Goal: Task Accomplishment & Management: Manage account settings

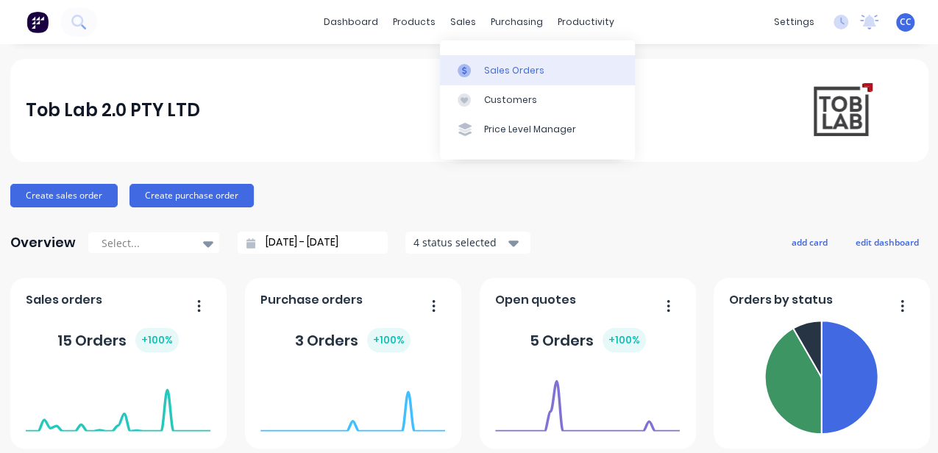
click at [492, 69] on div "Sales Orders" at bounding box center [514, 70] width 60 height 13
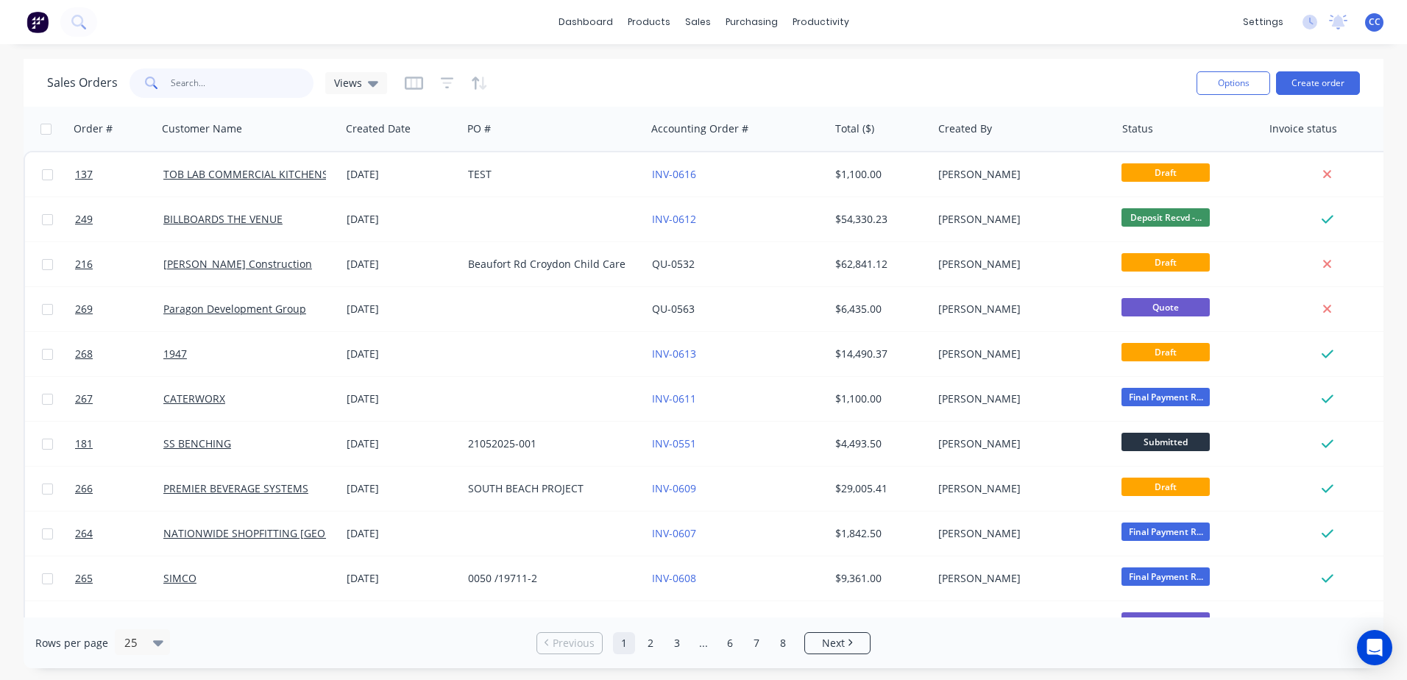
click at [203, 79] on input "text" at bounding box center [242, 82] width 143 height 29
type input "test"
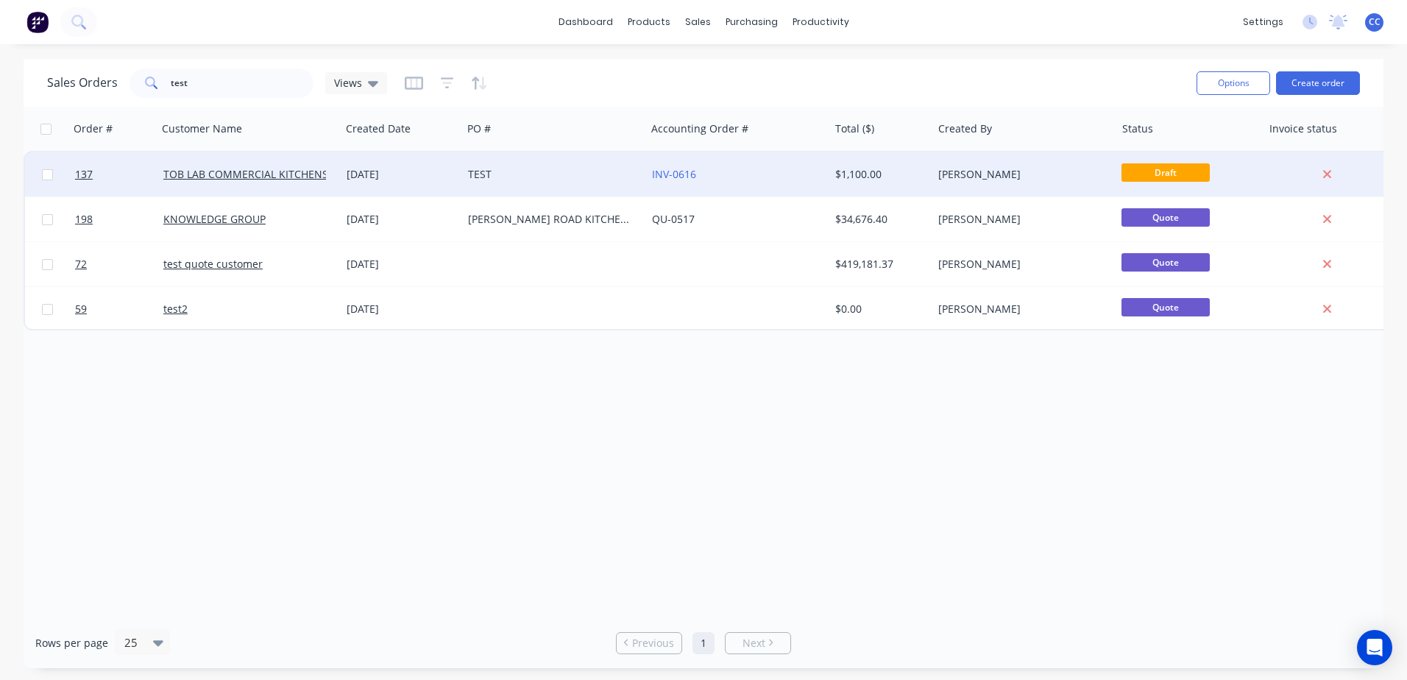
click at [552, 172] on div "TEST" at bounding box center [549, 174] width 163 height 15
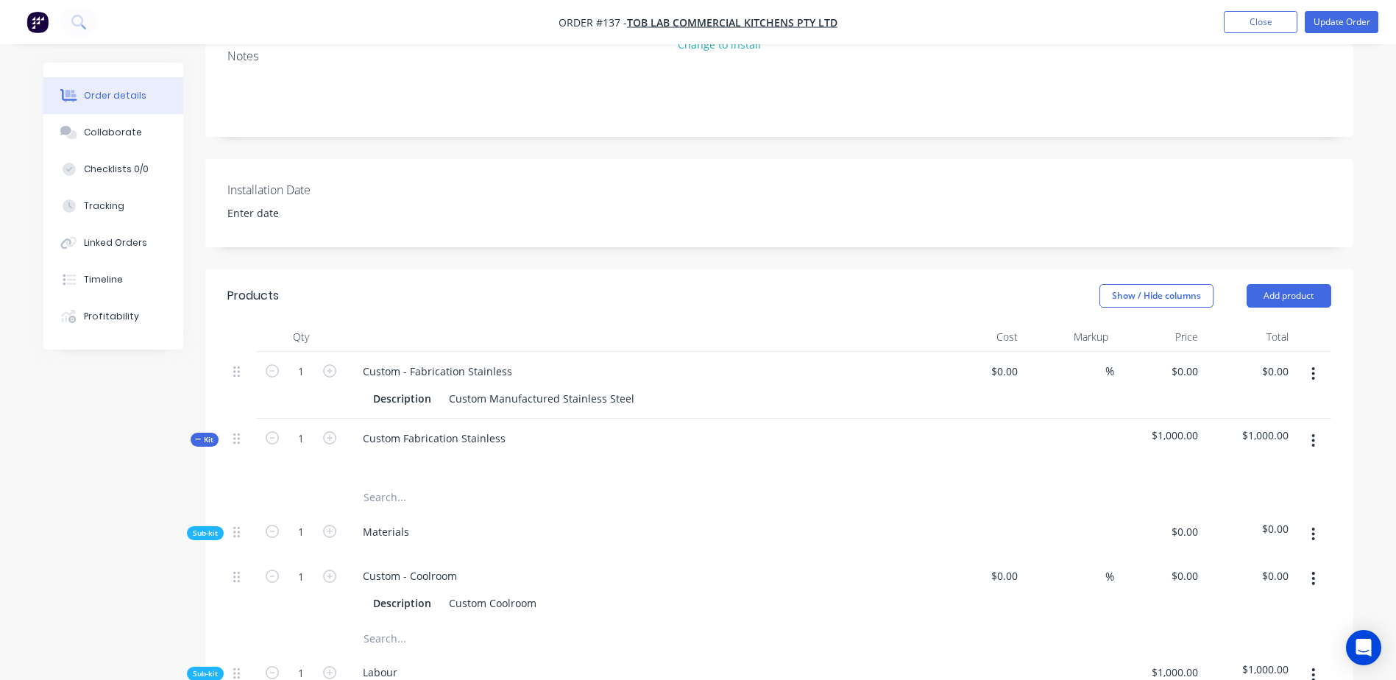
scroll to position [294, 0]
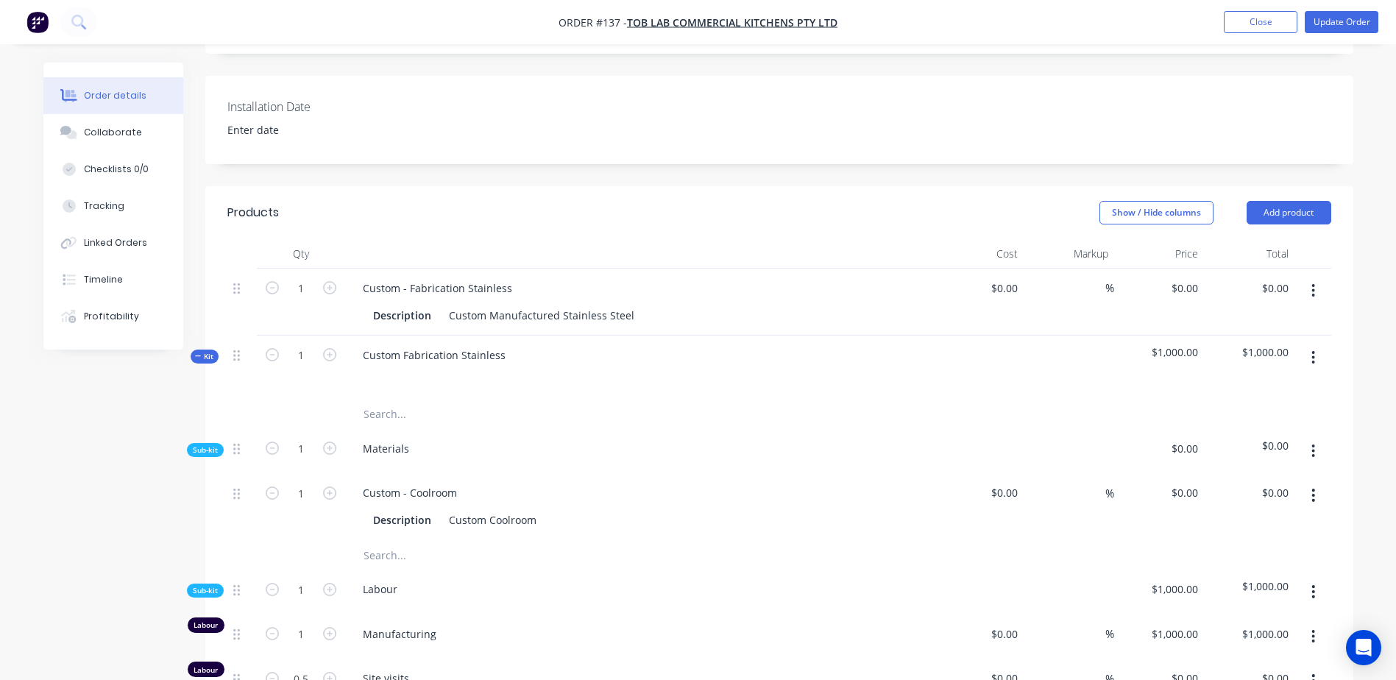
click at [937, 288] on icon "button" at bounding box center [1313, 291] width 4 height 16
click at [937, 420] on div "Delete" at bounding box center [1261, 417] width 113 height 21
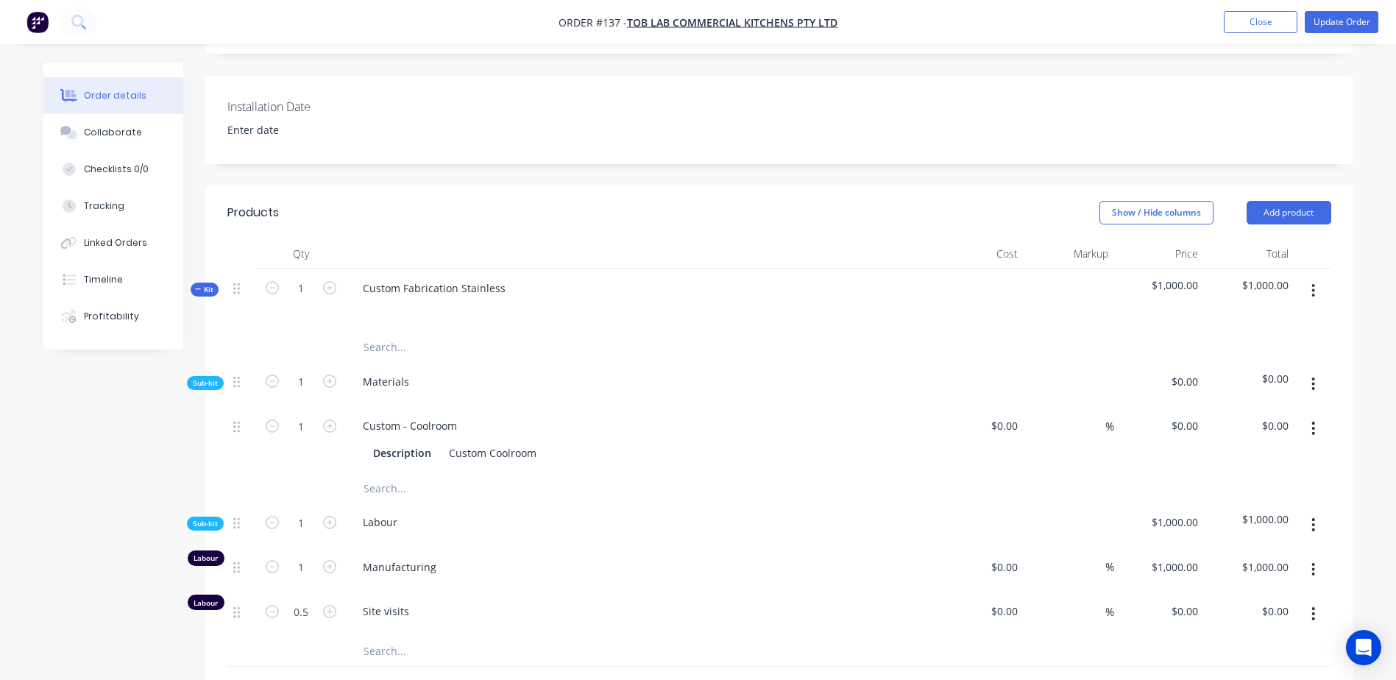
click at [937, 293] on icon "button" at bounding box center [1313, 291] width 4 height 16
click at [937, 414] on div "Delete" at bounding box center [1261, 417] width 113 height 21
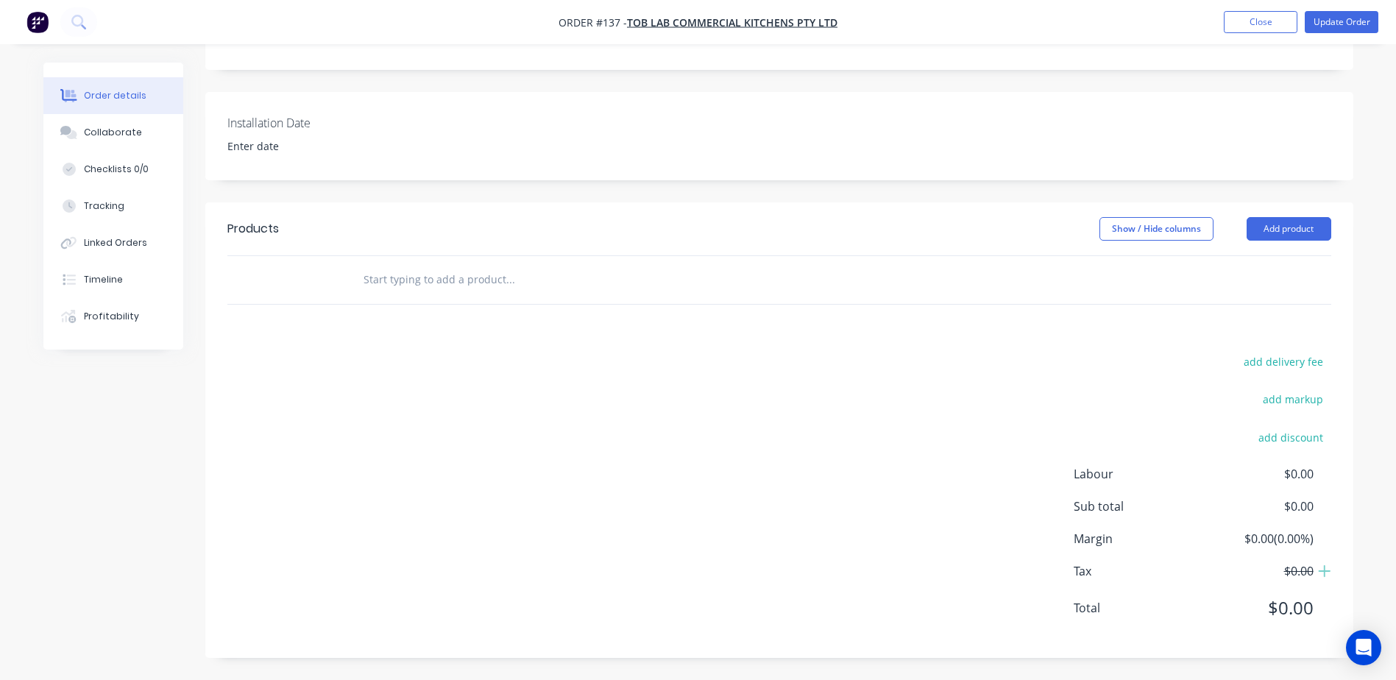
scroll to position [278, 0]
drag, startPoint x: 857, startPoint y: 411, endPoint x: 887, endPoint y: 394, distance: 34.6
click at [857, 410] on div "add delivery fee add markup add discount Labour $0.00 Sub total $0.00 Margin $0…" at bounding box center [779, 494] width 1104 height 284
click at [937, 232] on button "Add product" at bounding box center [1289, 229] width 85 height 24
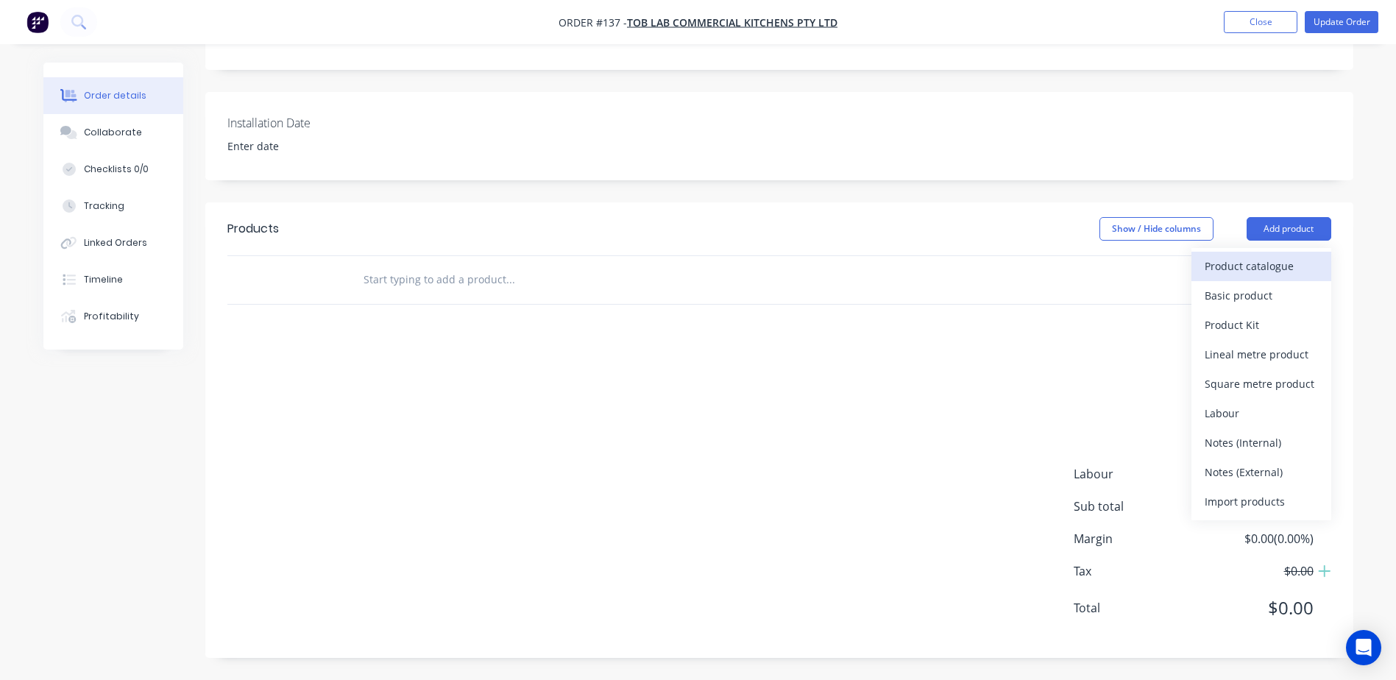
click at [937, 260] on div "Product catalogue" at bounding box center [1261, 265] width 113 height 21
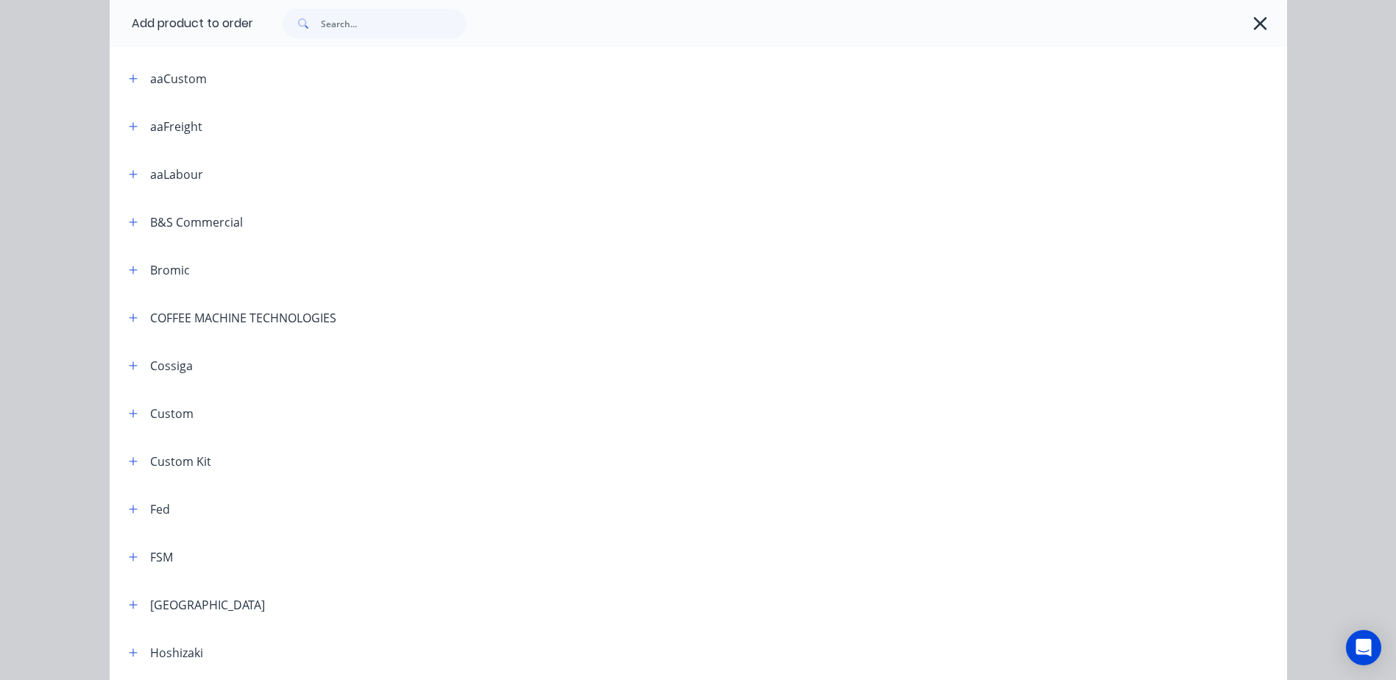
scroll to position [294, 0]
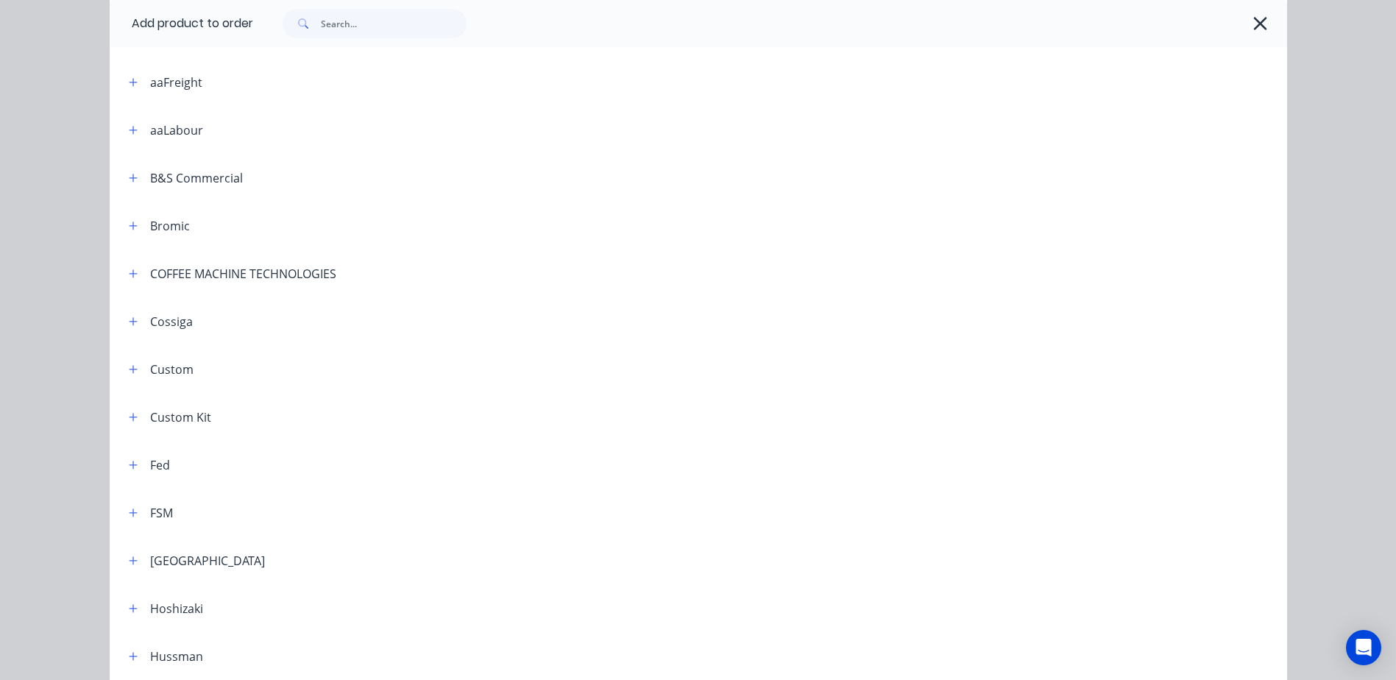
click at [177, 417] on div "Custom Kit" at bounding box center [180, 417] width 61 height 18
click at [129, 417] on icon "button" at bounding box center [133, 417] width 9 height 10
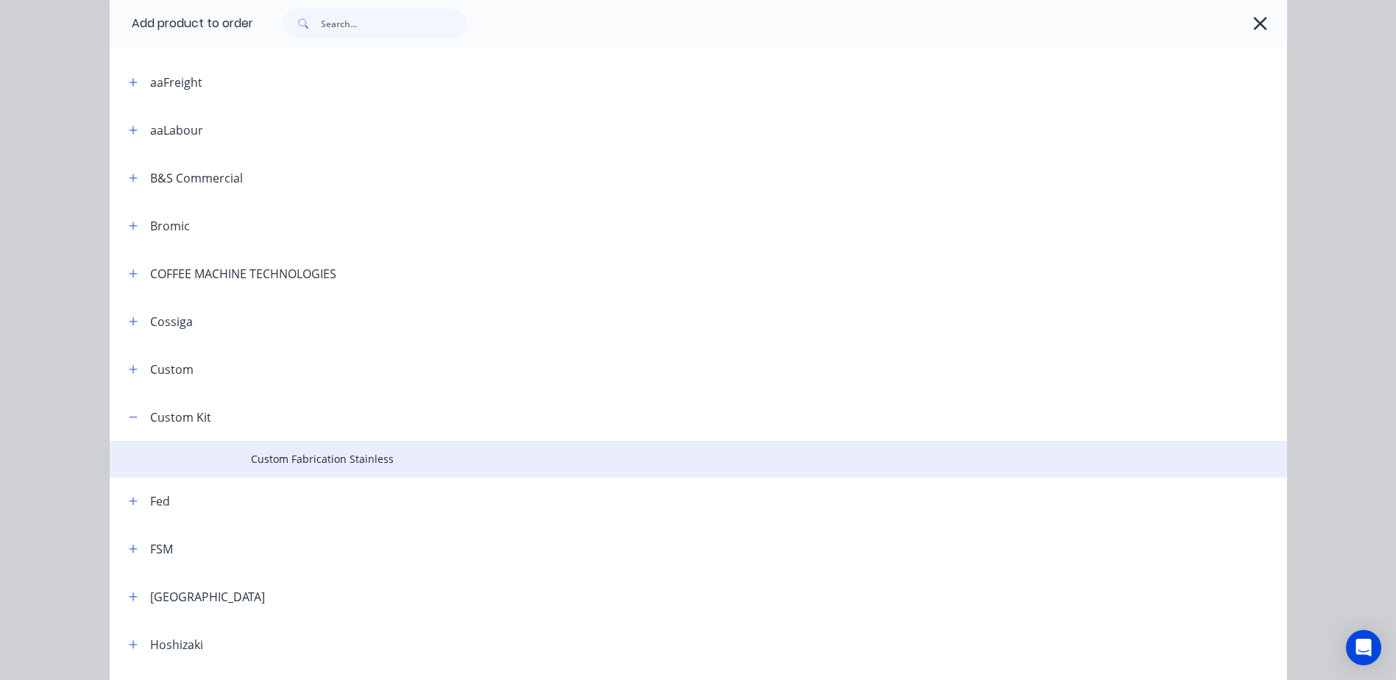
click at [251, 453] on span "Custom Fabrication Stainless" at bounding box center [665, 458] width 829 height 15
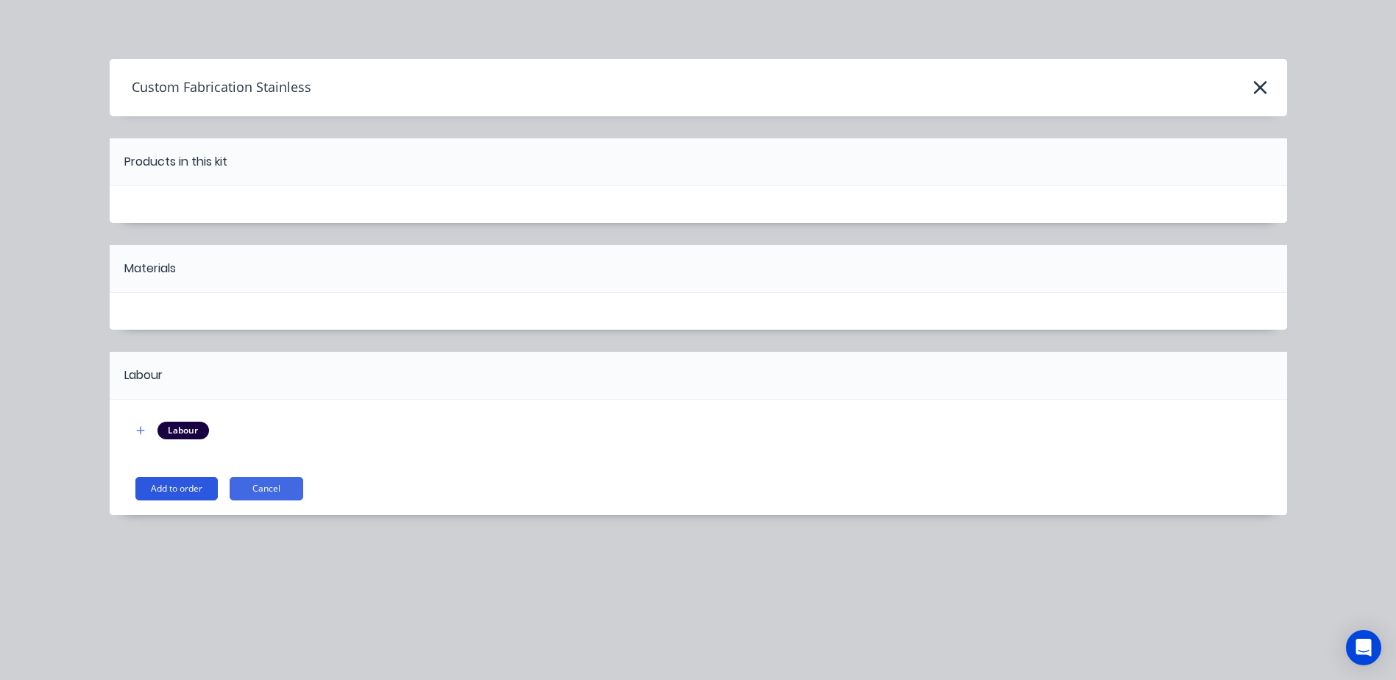
click at [160, 453] on button "Add to order" at bounding box center [176, 489] width 82 height 24
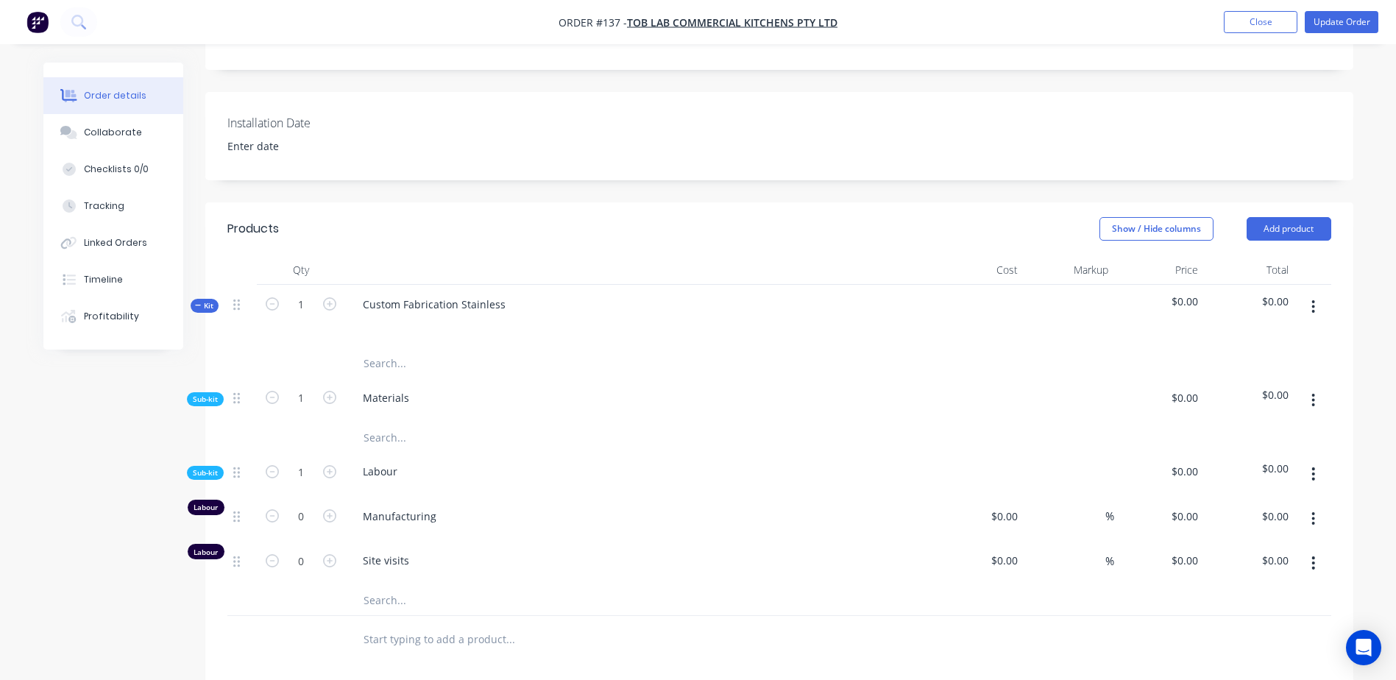
click at [437, 448] on input "text" at bounding box center [510, 436] width 294 height 29
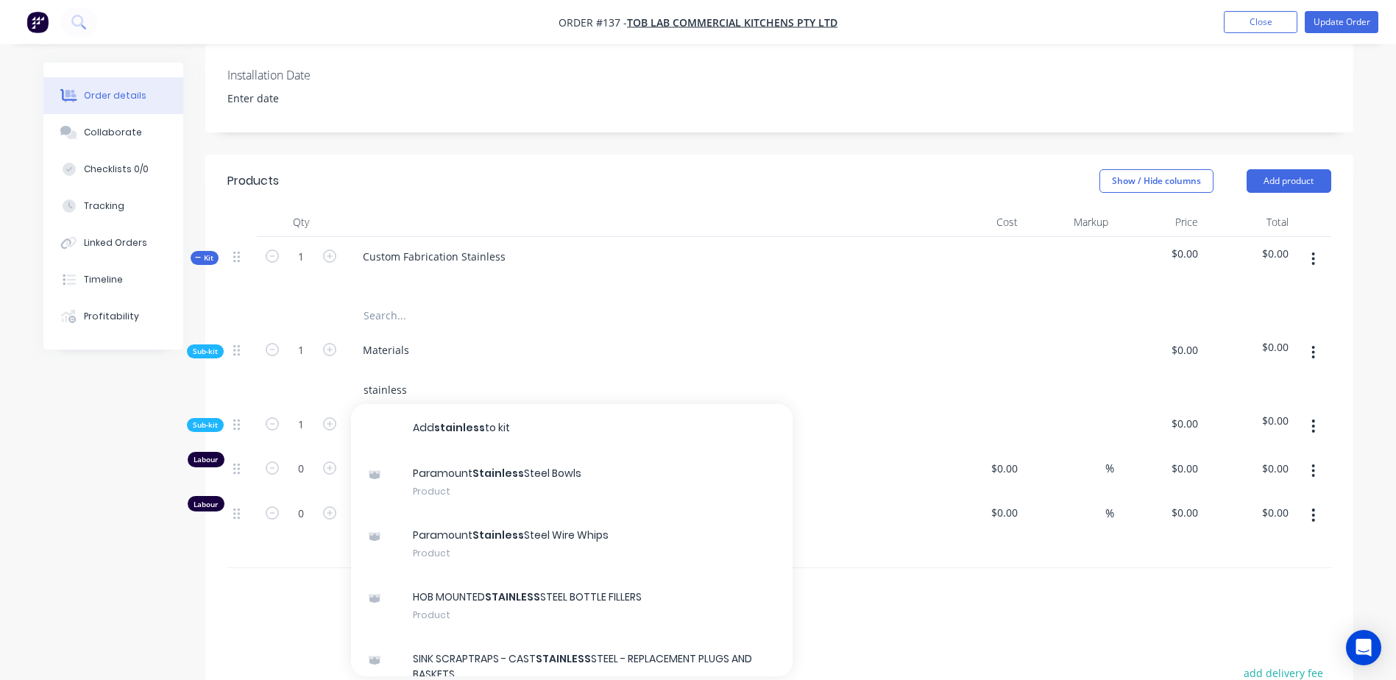
scroll to position [352, 0]
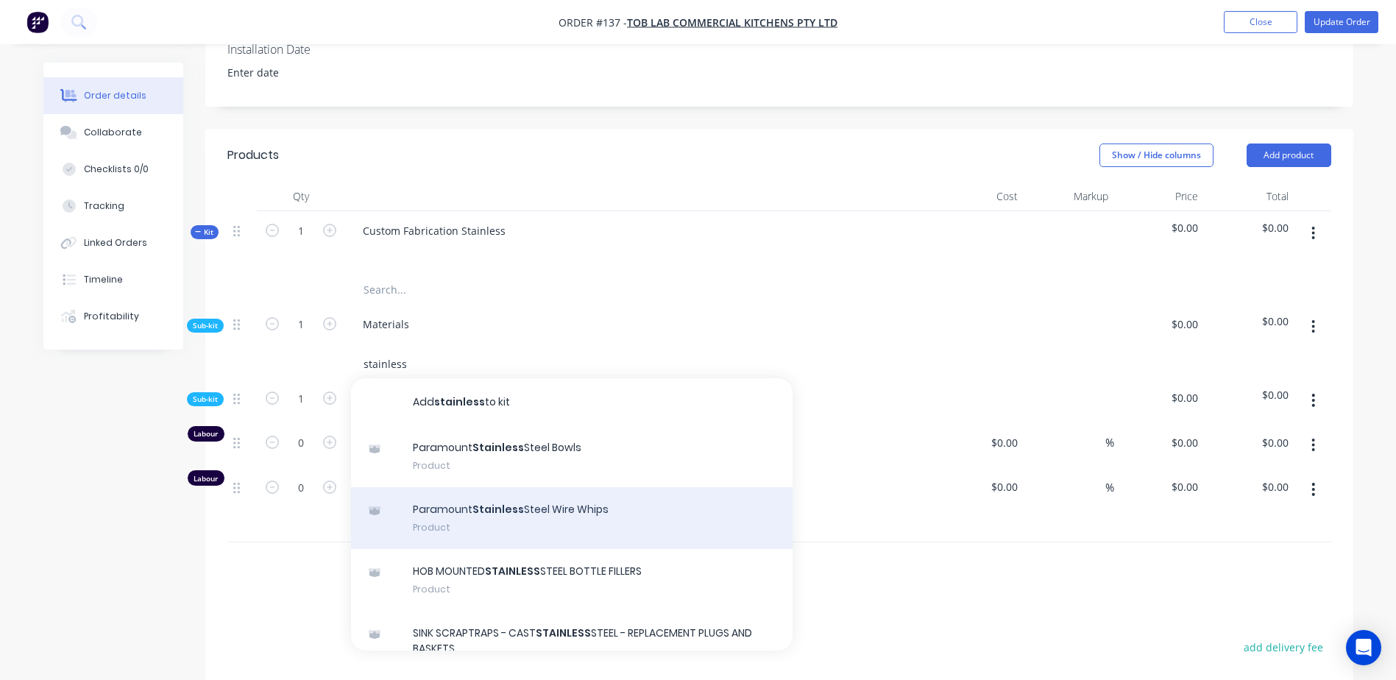
type input "stainless"
click at [552, 453] on div "Paramount Stainless Steel Wire Whips Product" at bounding box center [572, 518] width 442 height 62
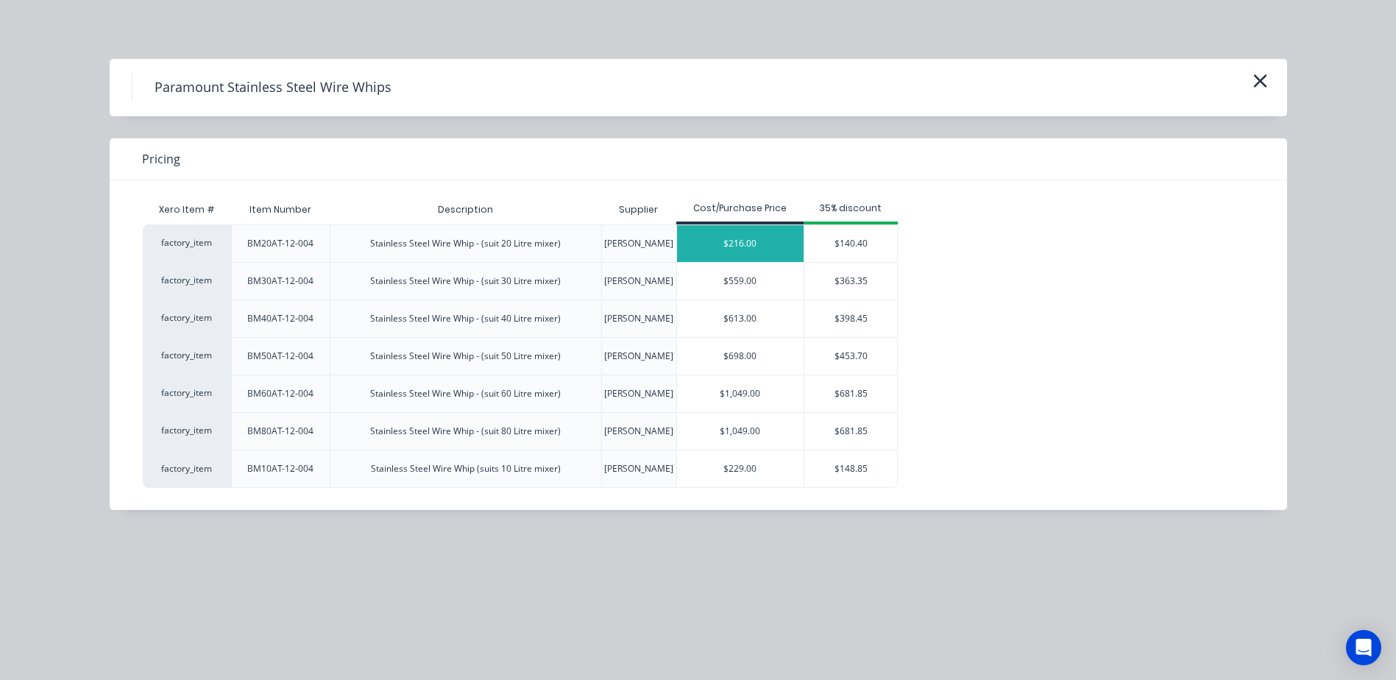
click at [759, 244] on div "$216.00" at bounding box center [740, 243] width 127 height 37
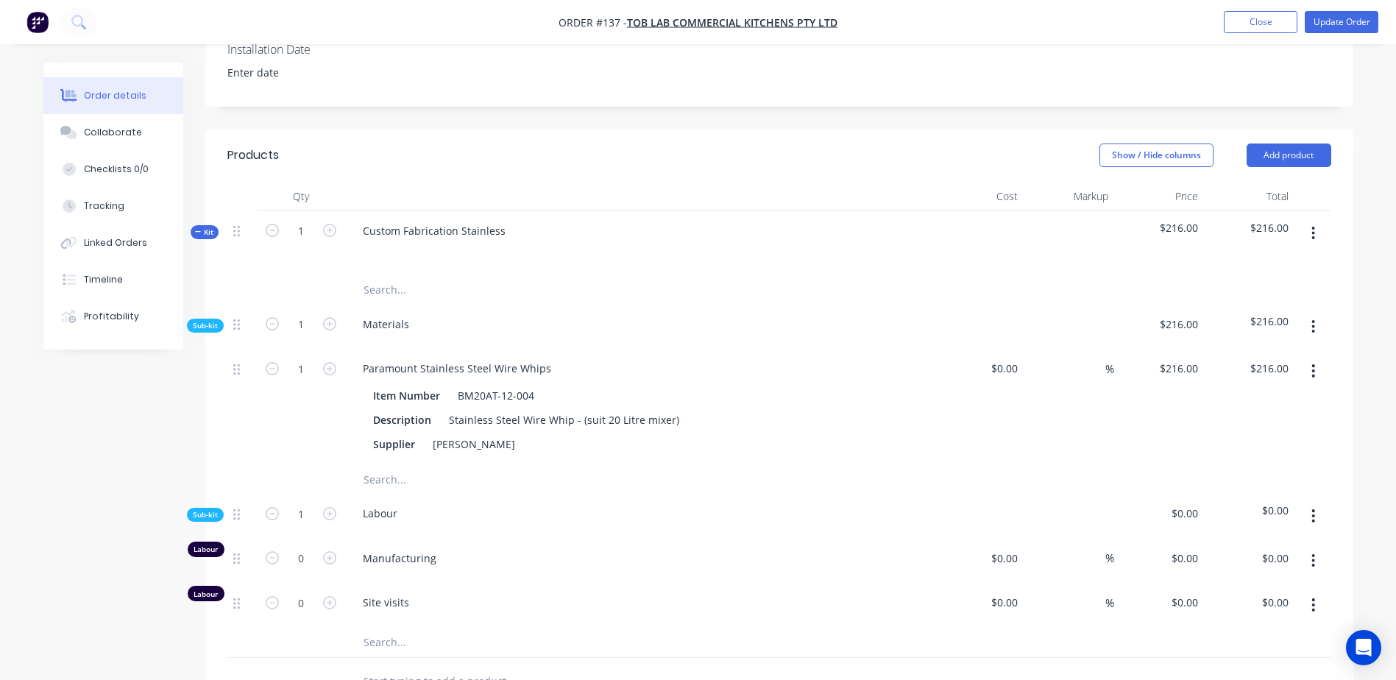
click at [937, 372] on icon "button" at bounding box center [1313, 371] width 4 height 16
click at [937, 453] on div "Delete" at bounding box center [1261, 468] width 113 height 21
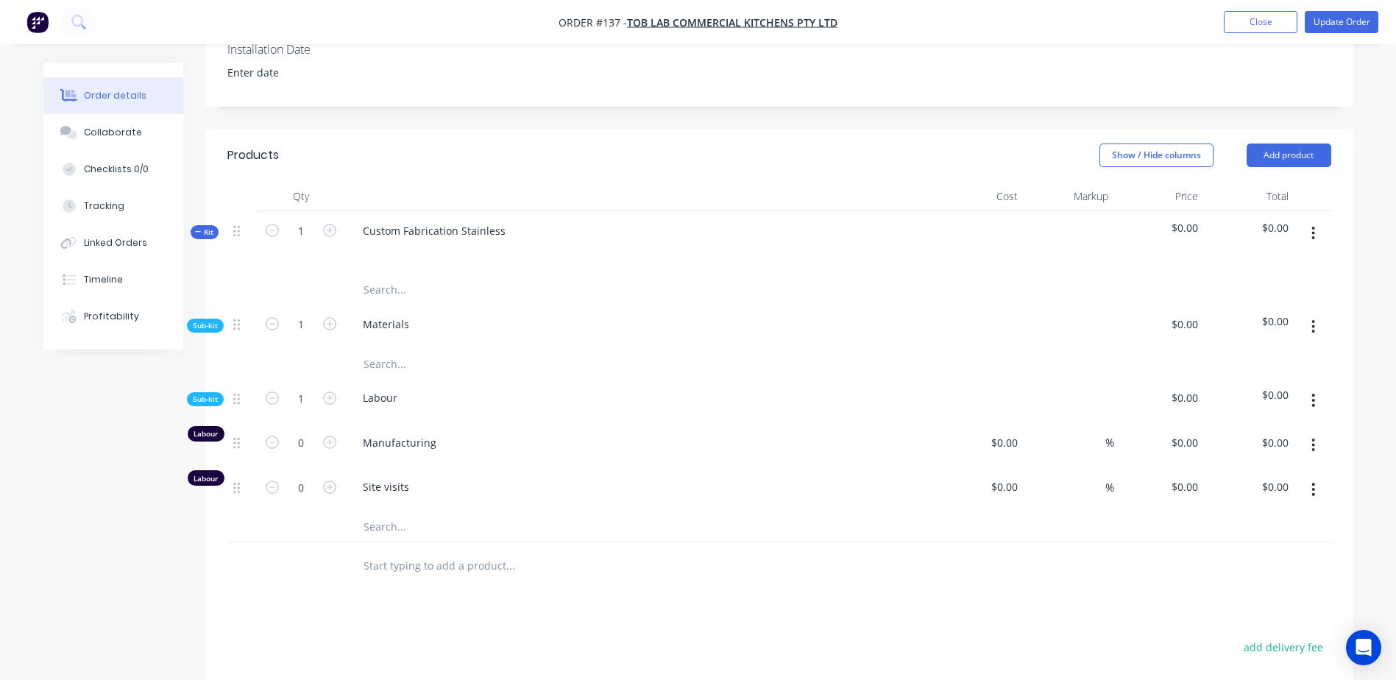
click at [937, 326] on icon "button" at bounding box center [1313, 326] width 3 height 13
click at [937, 356] on div "Add product to kit" at bounding box center [1261, 365] width 113 height 21
click at [578, 365] on input "text" at bounding box center [510, 363] width 294 height 29
click at [937, 317] on button "button" at bounding box center [1313, 326] width 35 height 26
click at [937, 365] on div "Add product to kit" at bounding box center [1261, 365] width 113 height 21
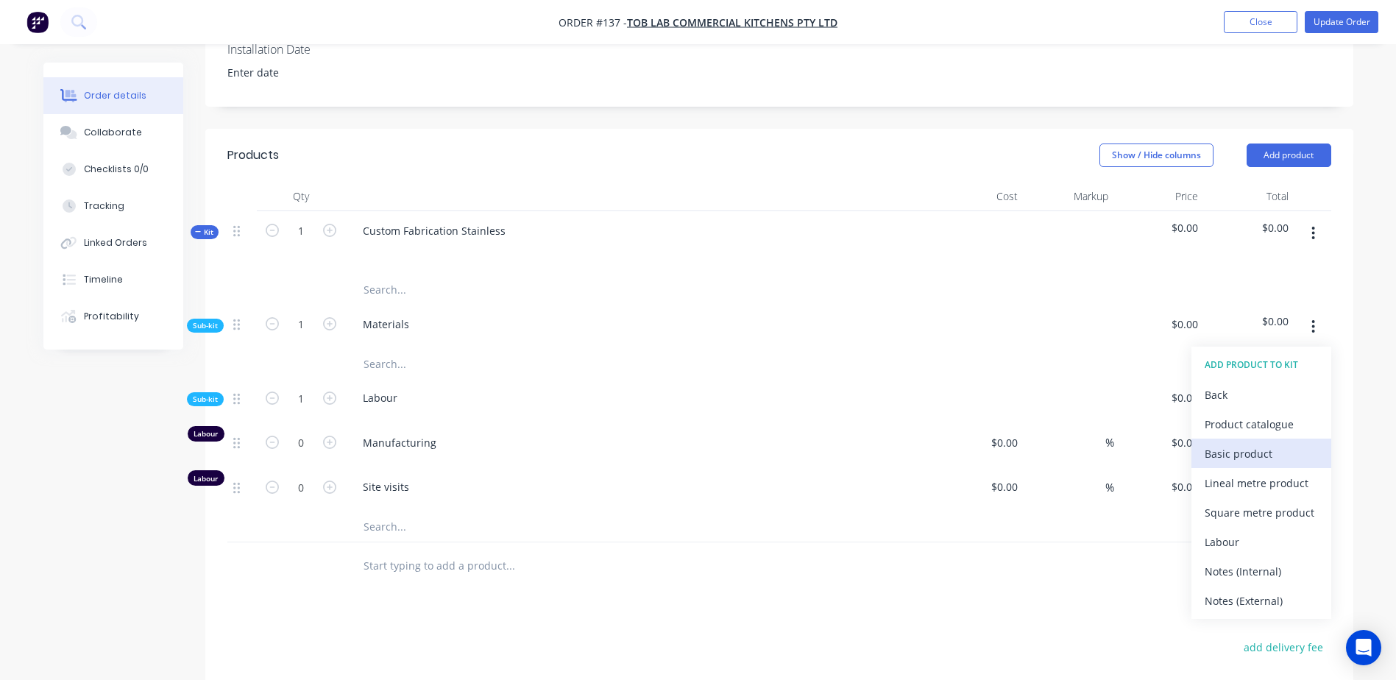
click at [937, 453] on div "Basic product" at bounding box center [1261, 453] width 113 height 21
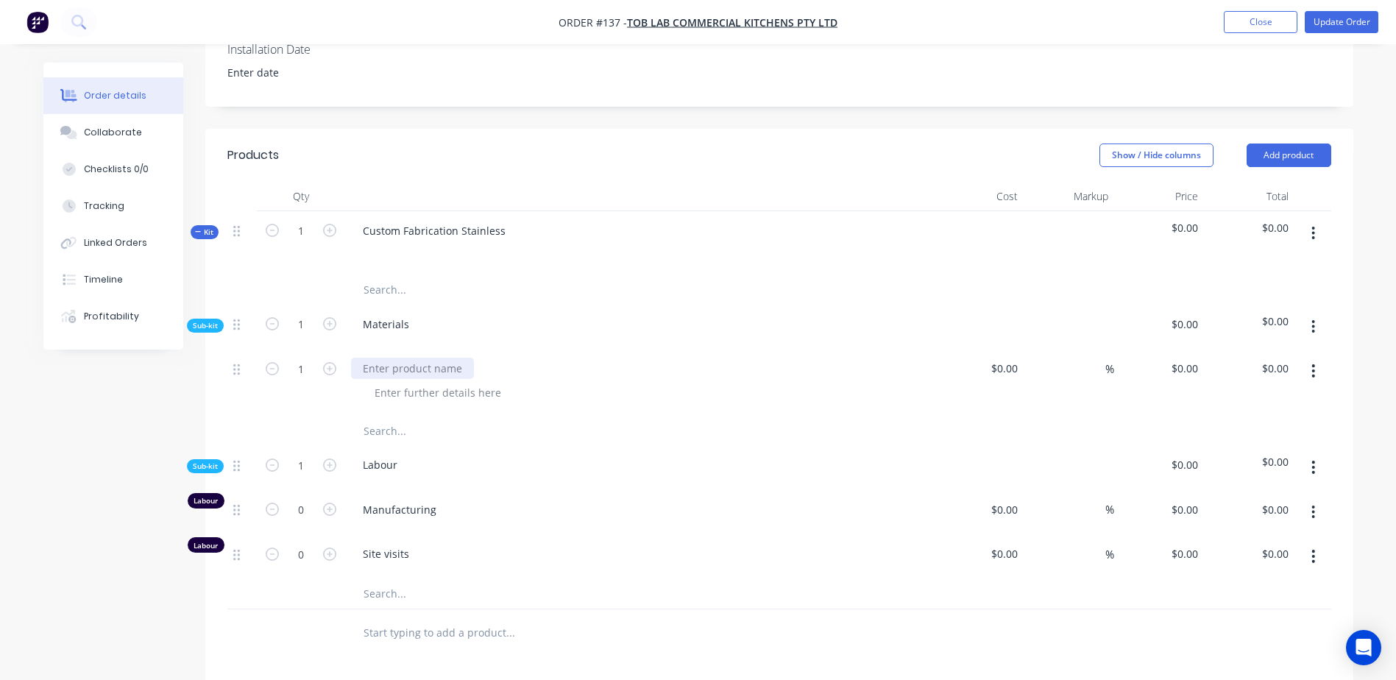
click at [422, 364] on div at bounding box center [412, 368] width 123 height 21
click at [364, 371] on div "stainless Steel" at bounding box center [398, 368] width 94 height 21
click at [368, 371] on div "stainless Steel" at bounding box center [398, 368] width 94 height 21
click at [510, 394] on div at bounding box center [645, 392] width 565 height 21
click at [688, 397] on div at bounding box center [645, 392] width 565 height 21
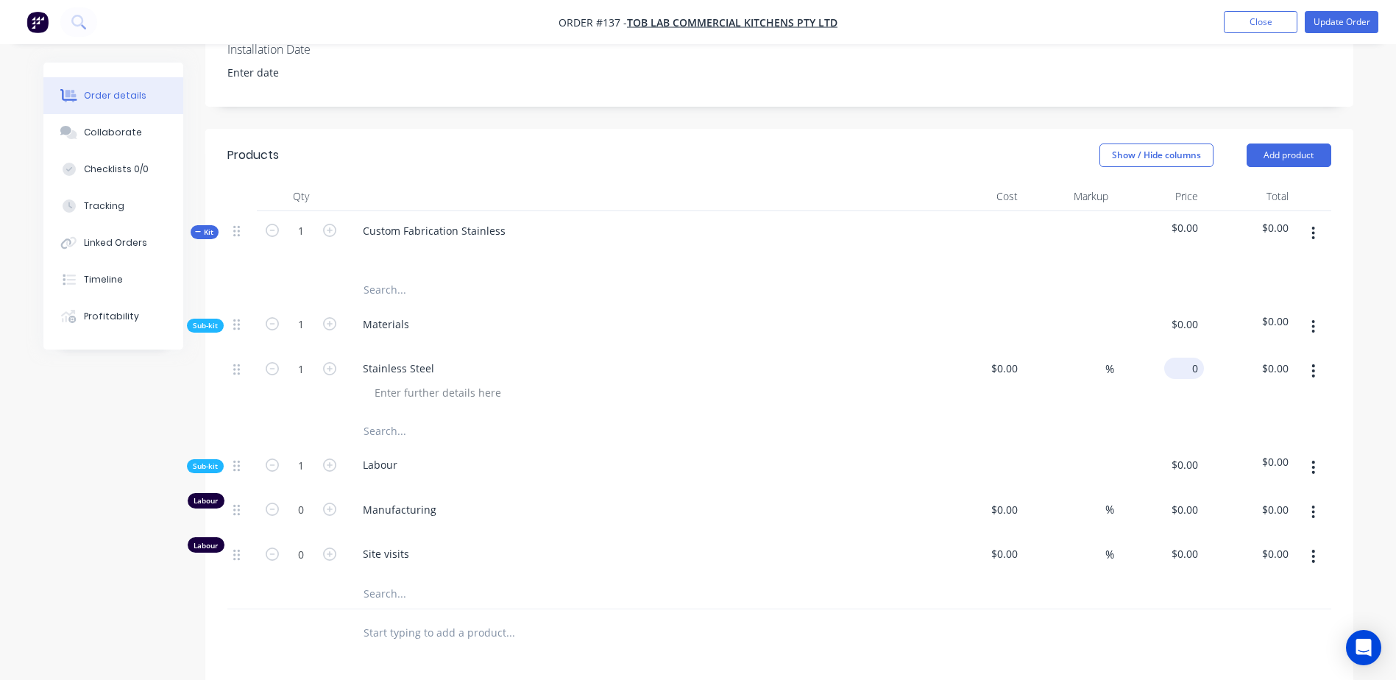
click at [937, 364] on div "0 $0.00" at bounding box center [1159, 382] width 91 height 67
type input "$500.00"
click at [306, 380] on input "0" at bounding box center [301, 369] width 38 height 22
type input "1"
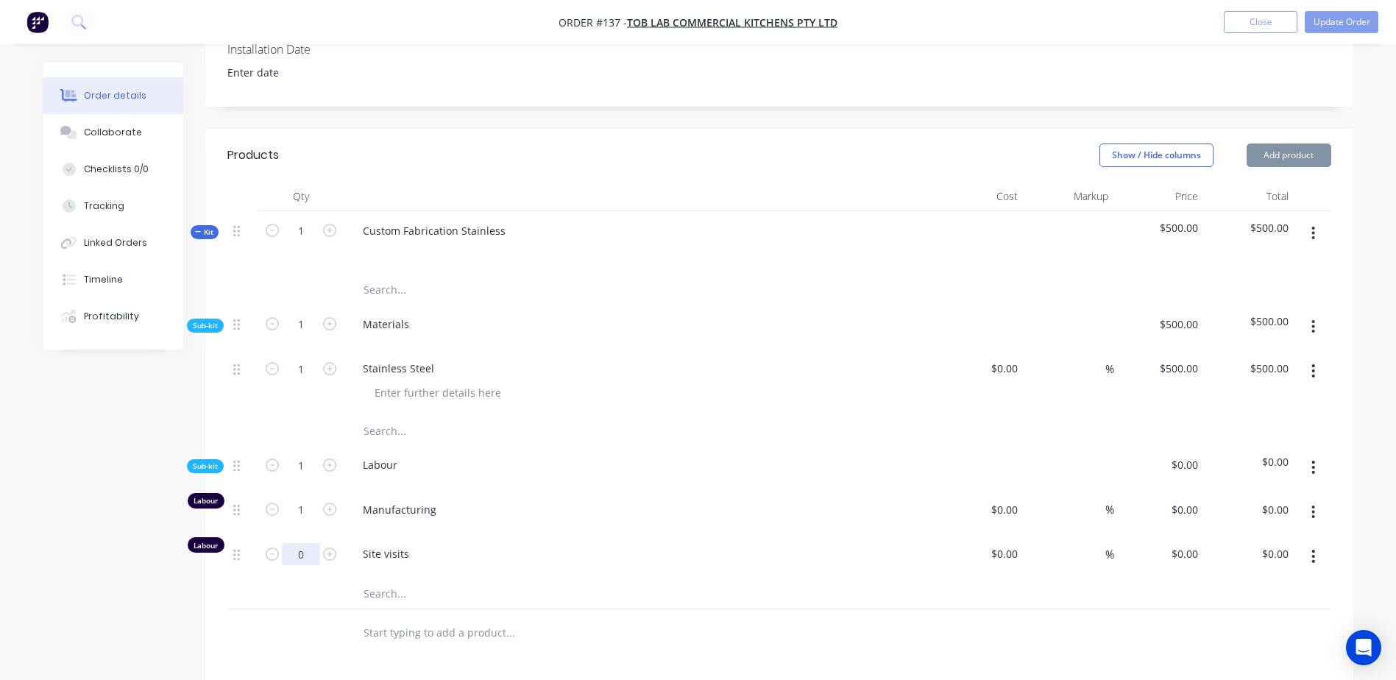
click at [304, 380] on input "0" at bounding box center [301, 369] width 38 height 22
type input ".5"
type input "0"
type input "0.5"
click at [937, 453] on div "0 0" at bounding box center [1159, 512] width 91 height 45
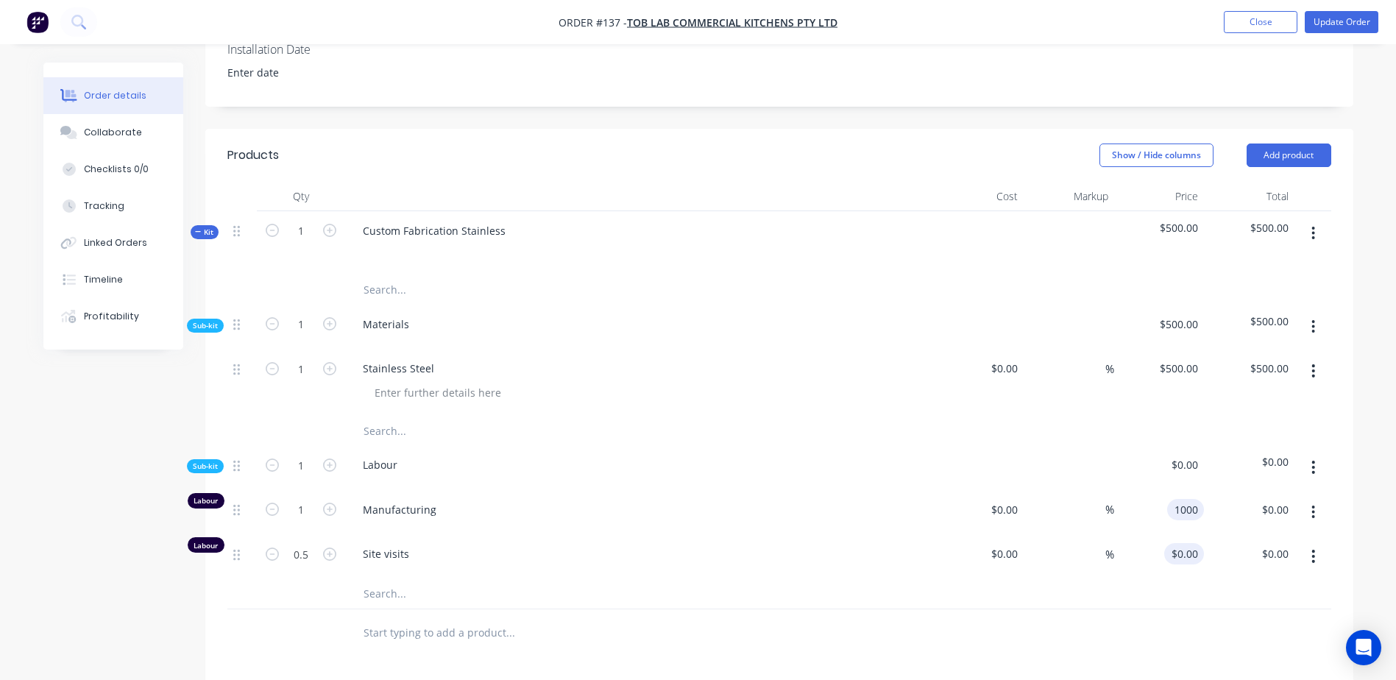
type input "$1,000.00"
click at [937, 453] on div "0 0" at bounding box center [1192, 553] width 23 height 21
type input "$500.00"
type input "$250.00"
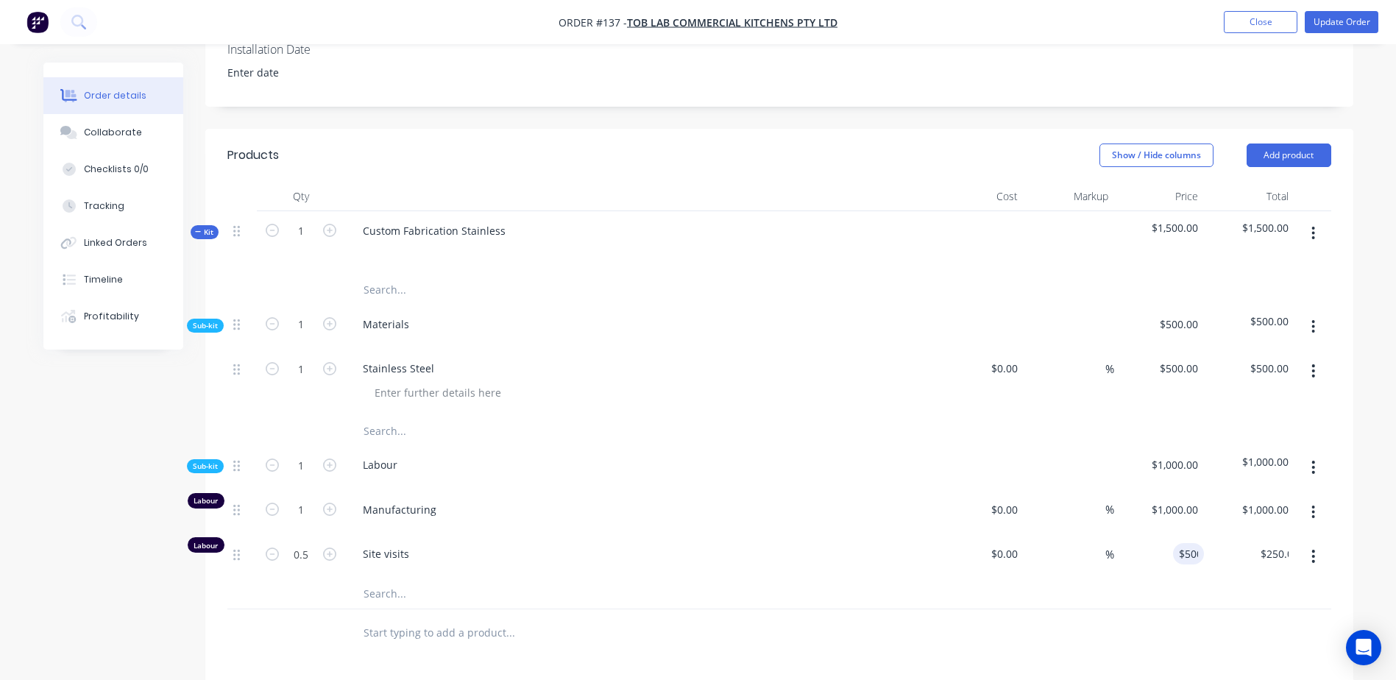
click at [722, 453] on span "Site visits" at bounding box center [645, 553] width 565 height 15
click at [937, 322] on icon "button" at bounding box center [1313, 326] width 3 height 13
click at [937, 364] on div "Add product to kit" at bounding box center [1261, 365] width 113 height 21
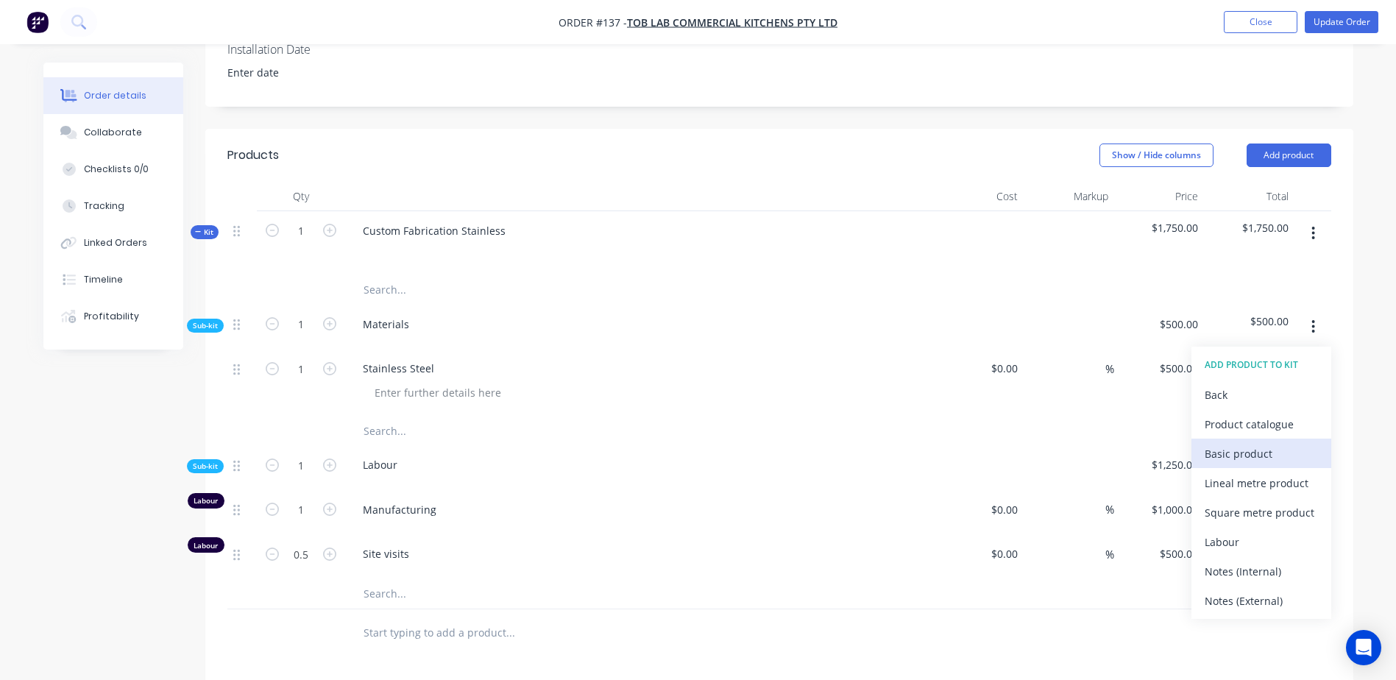
click at [937, 453] on div "Basic product" at bounding box center [1261, 453] width 113 height 21
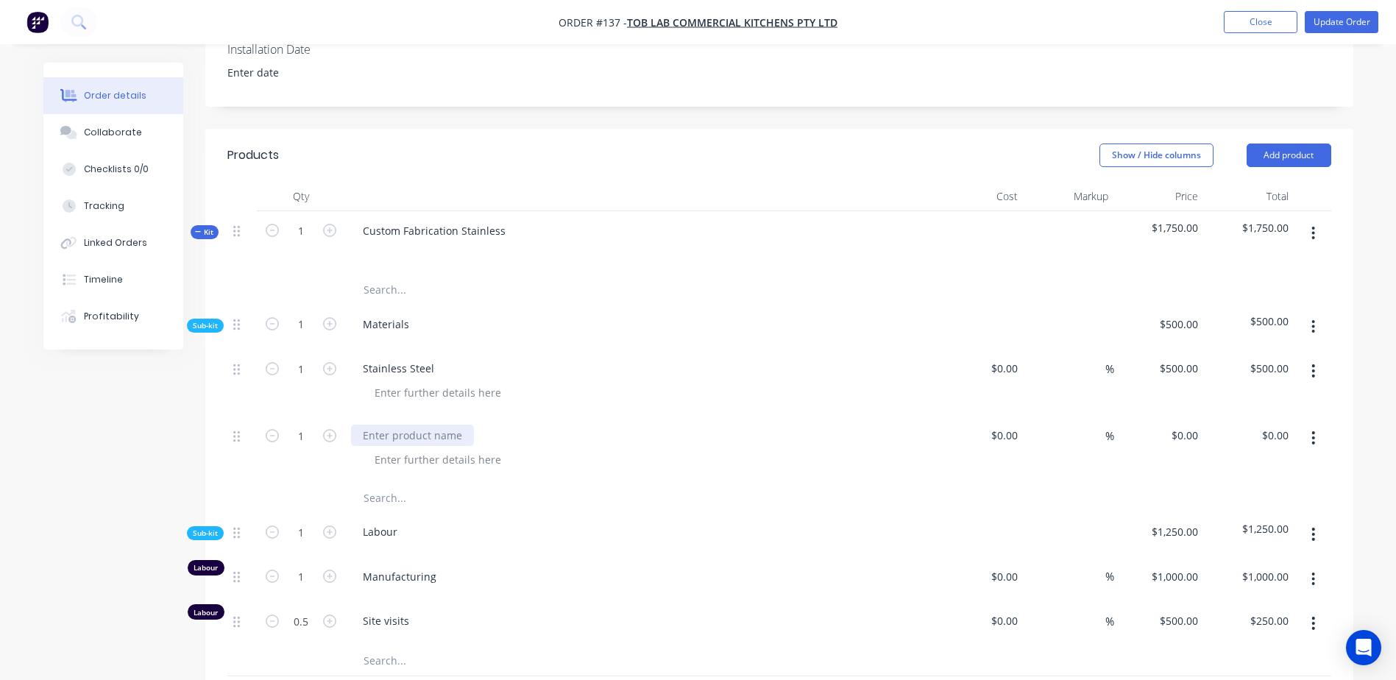
click at [414, 434] on div at bounding box center [412, 435] width 123 height 21
click at [598, 448] on div "Axial Fan" at bounding box center [639, 449] width 589 height 67
click at [937, 431] on div "0 $0.00" at bounding box center [1159, 449] width 91 height 67
type input "$100.00"
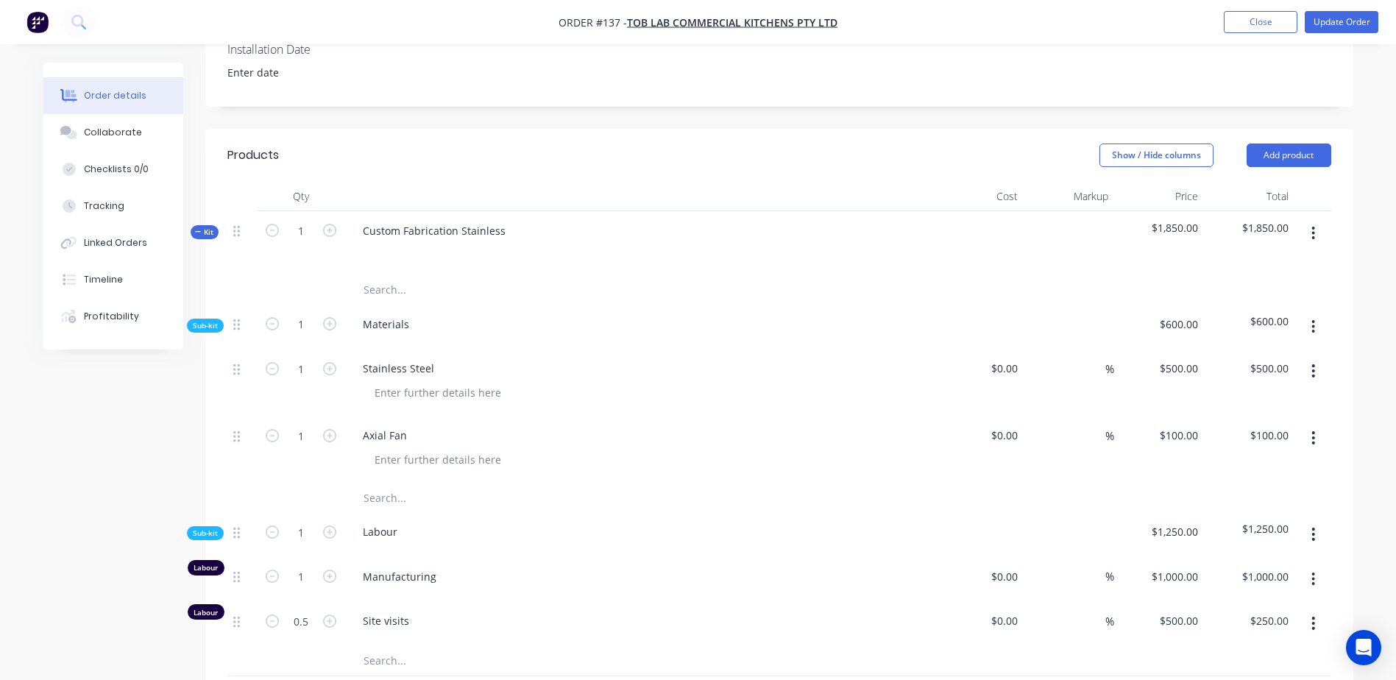
click at [937, 439] on div "Order details Collaborate Checklists 0/0 Tracking Linked Orders Timeline Profit…" at bounding box center [698, 373] width 1396 height 1451
click at [414, 280] on input "text" at bounding box center [510, 289] width 294 height 29
click at [433, 224] on div "Custom Fabrication Stainless" at bounding box center [434, 230] width 166 height 21
click at [508, 228] on div "Custom Fabrication Stainless" at bounding box center [434, 230] width 166 height 21
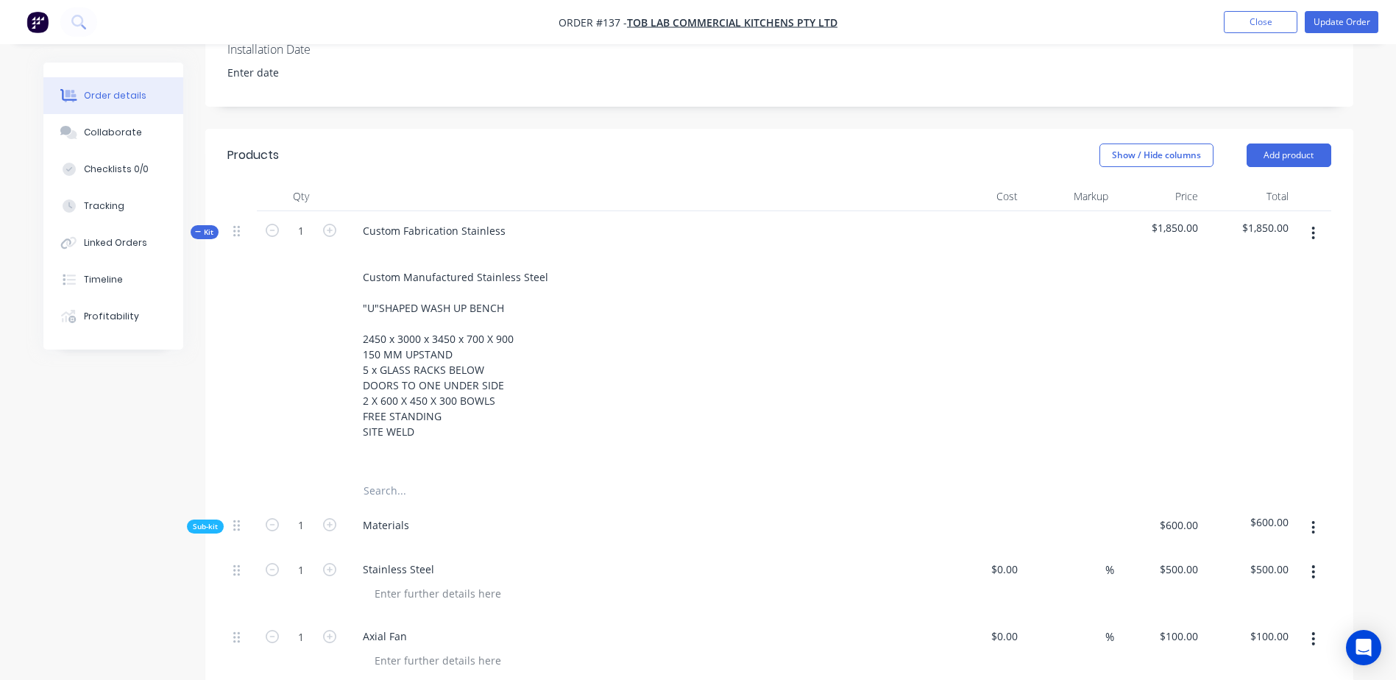
click at [736, 330] on div "Custom Fabrication Stainless Custom Manufactured Stainless Steel "U"SHAPED WASH…" at bounding box center [639, 343] width 589 height 265
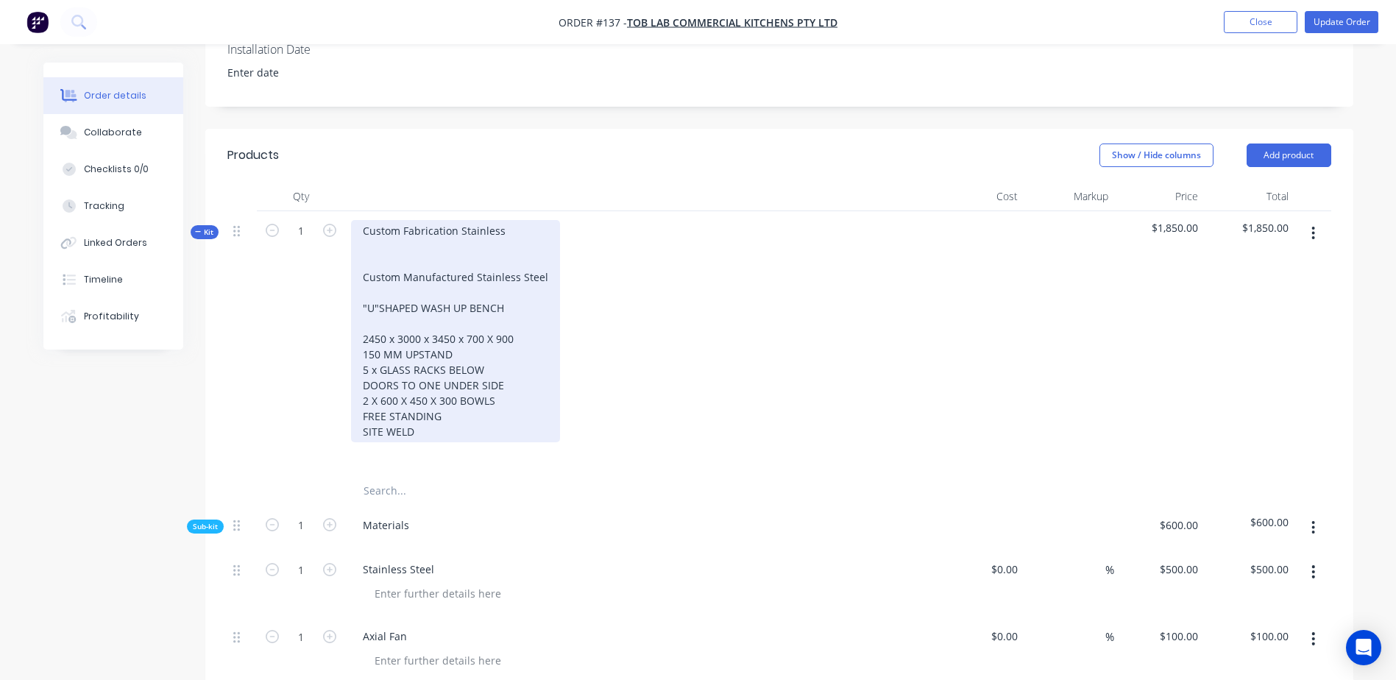
click at [426, 299] on div "Custom Fabrication Stainless Custom Manufactured Stainless Steel "U"SHAPED WASH…" at bounding box center [455, 331] width 209 height 222
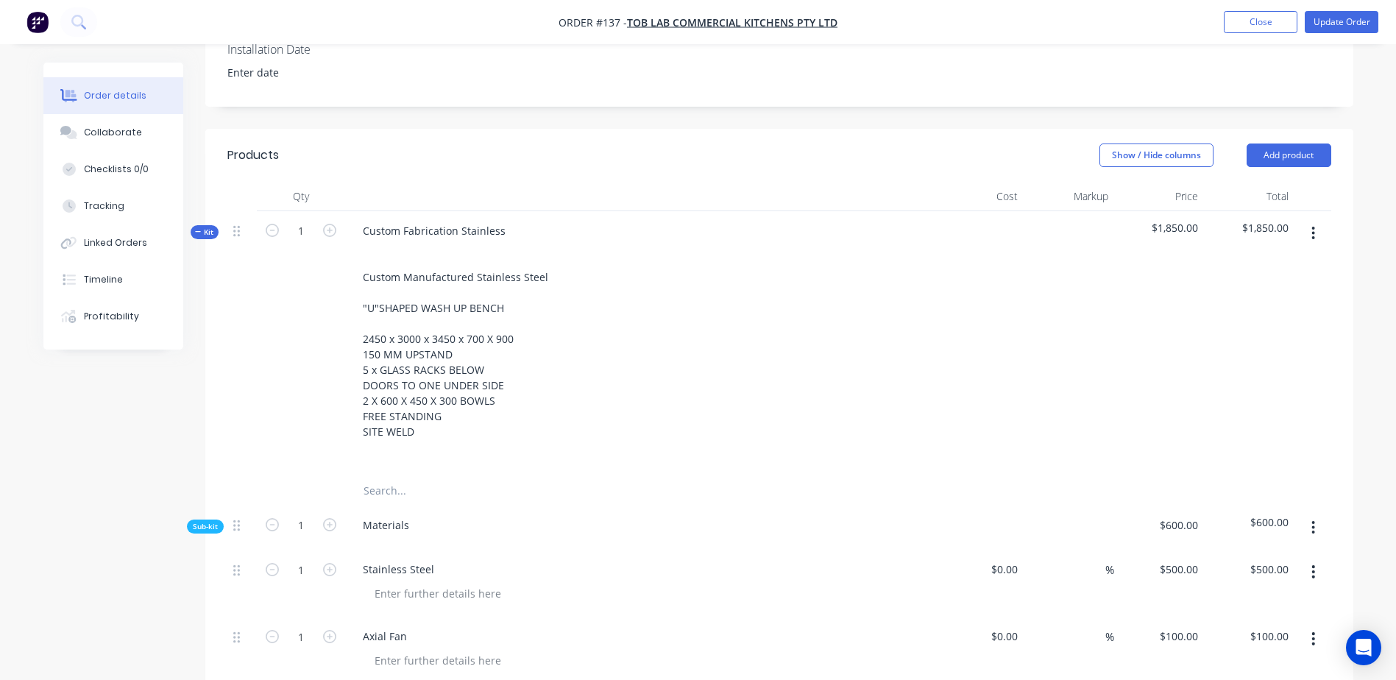
click at [763, 320] on div "Custom Fabrication Stainless Custom Manufactured Stainless Steel "U"SHAPED WASH…" at bounding box center [639, 343] width 589 height 265
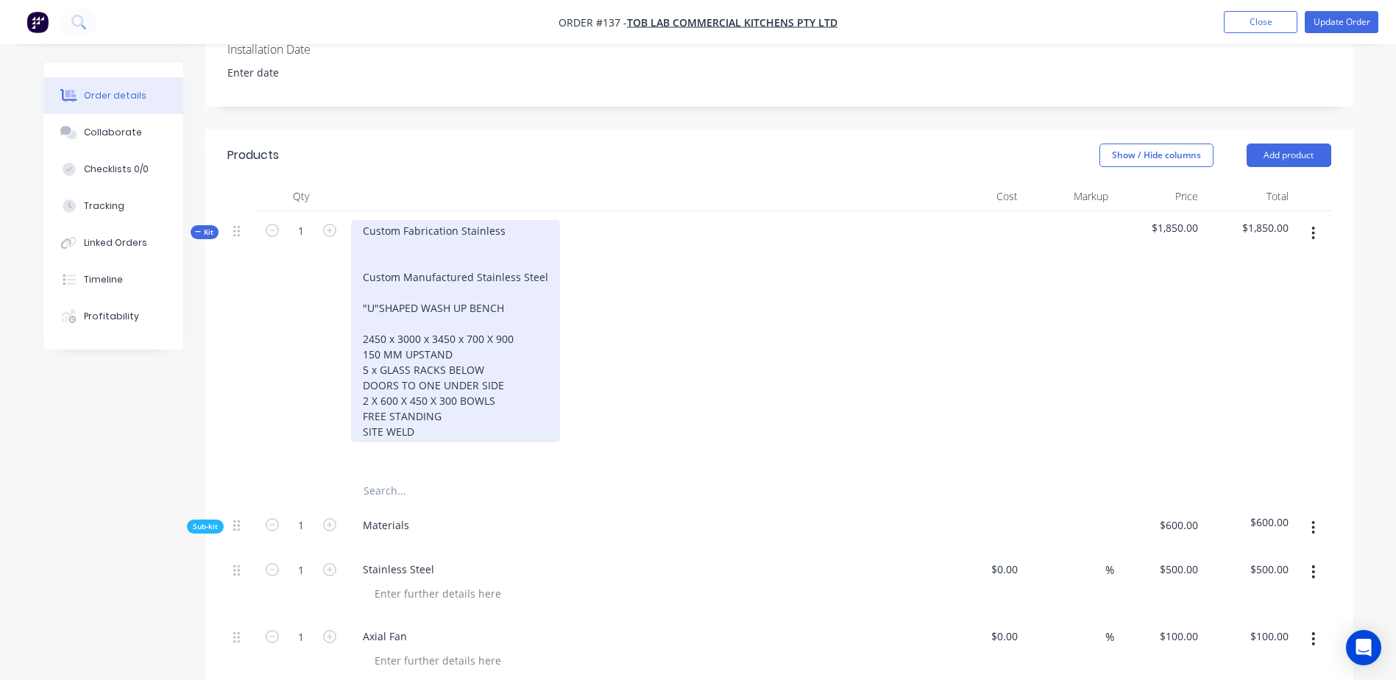
click at [392, 269] on div "Custom Fabrication Stainless Custom Manufactured Stainless Steel "U"SHAPED WASH…" at bounding box center [455, 331] width 209 height 222
click at [362, 280] on div "Custom Fabrication Stainless Custom Manufactured Stainless Steel "U"SHAPED WASH…" at bounding box center [455, 331] width 209 height 222
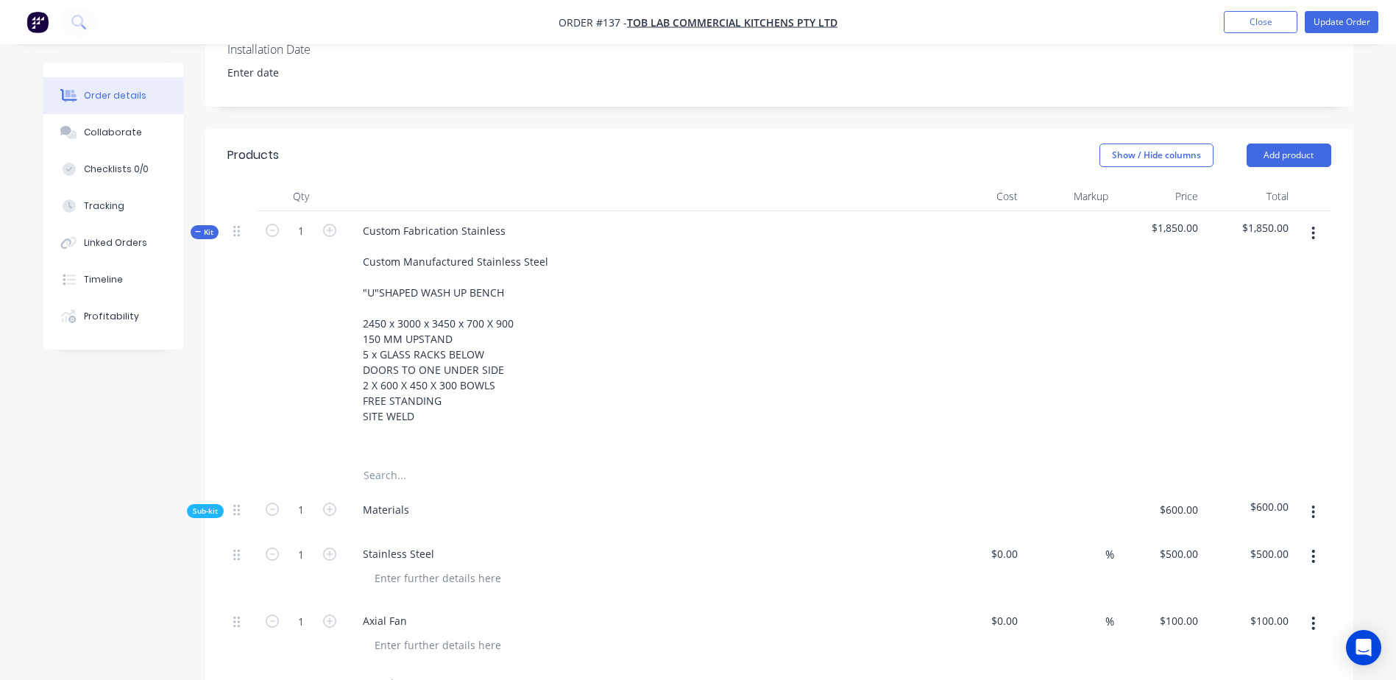
click at [652, 320] on div "Custom Fabrication Stainless Custom Manufactured Stainless Steel "U"SHAPED WASH…" at bounding box center [639, 335] width 589 height 249
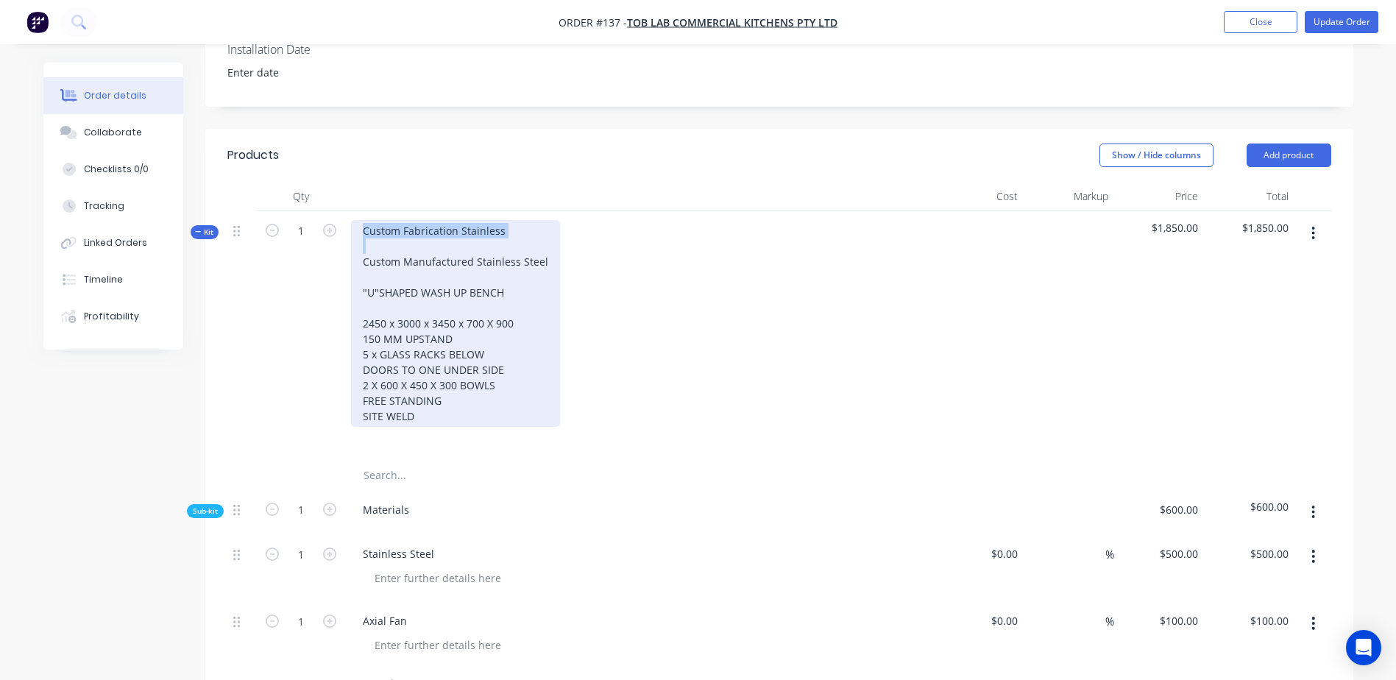
drag, startPoint x: 364, startPoint y: 266, endPoint x: 361, endPoint y: 233, distance: 32.5
click at [361, 233] on div "Custom Fabrication Stainless Custom Manufactured Stainless Steel "U"SHAPED WASH…" at bounding box center [455, 323] width 209 height 207
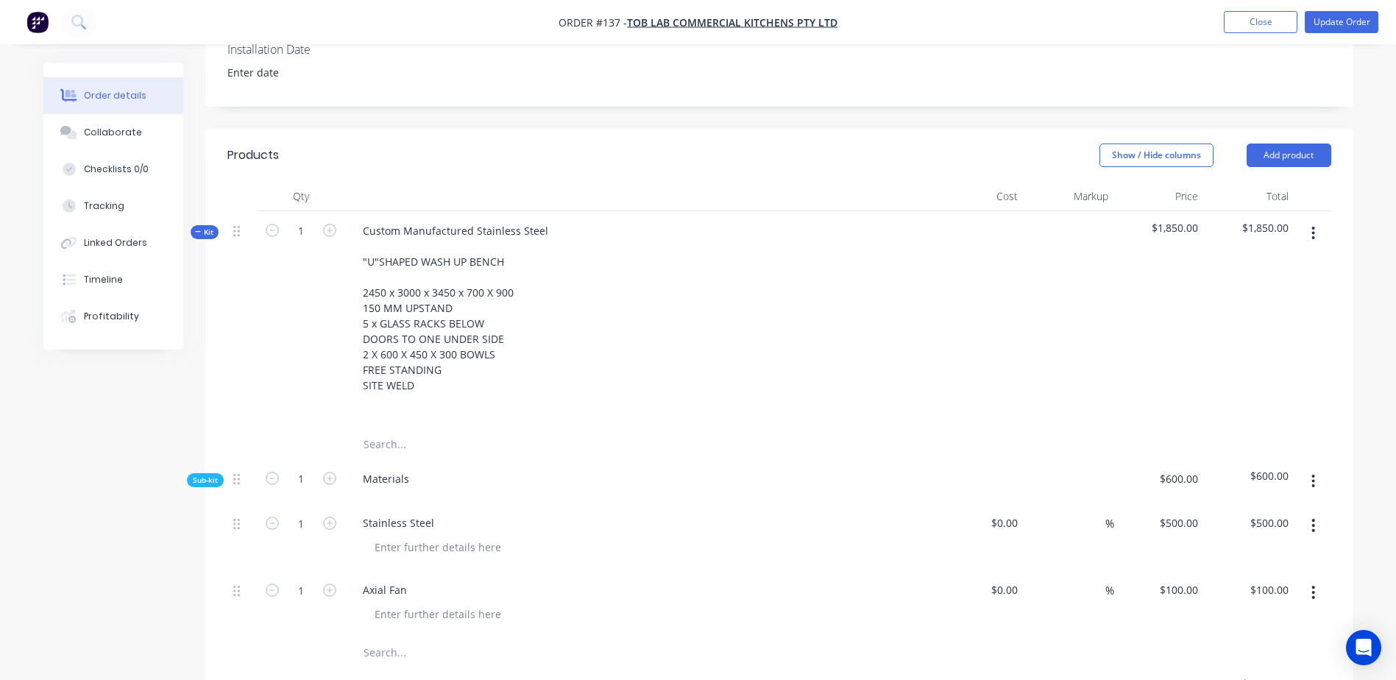
click at [676, 269] on div "Custom Manufactured Stainless Steel "U"SHAPED WASH UP BENCH 2450 x 3000 x 3450 …" at bounding box center [639, 320] width 589 height 219
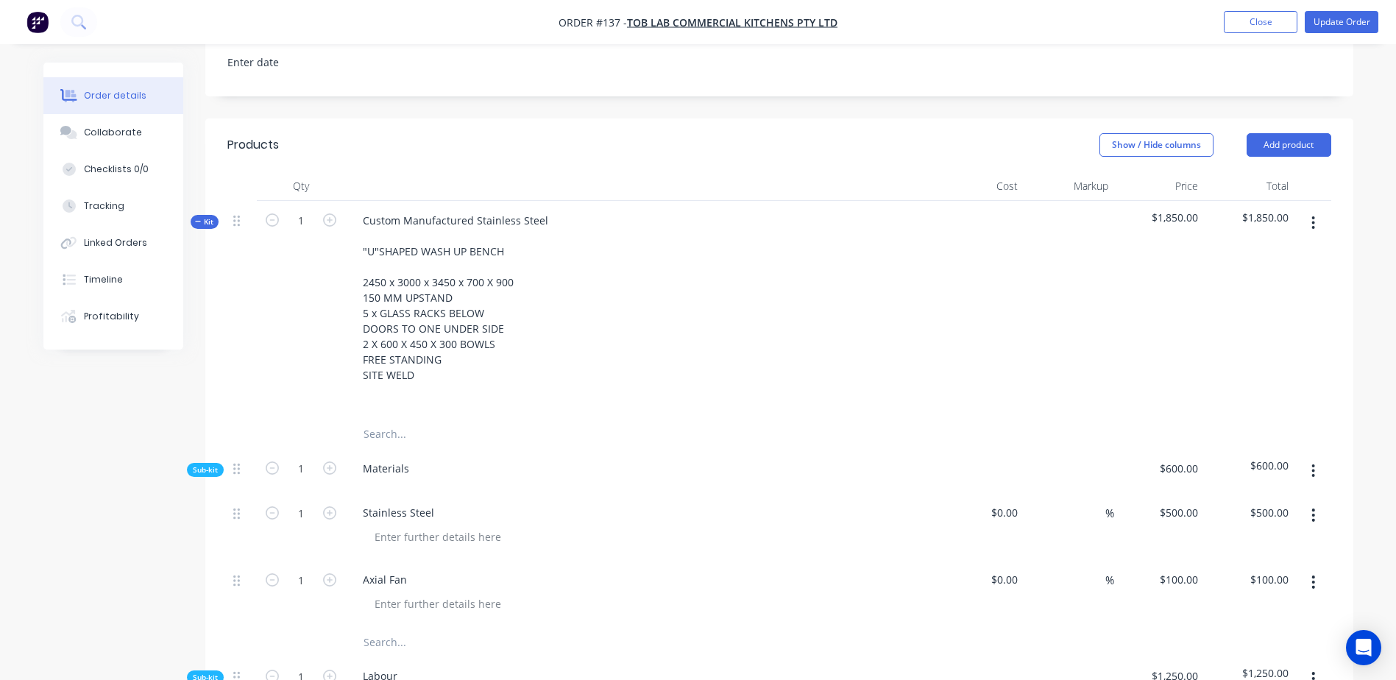
scroll to position [337, 0]
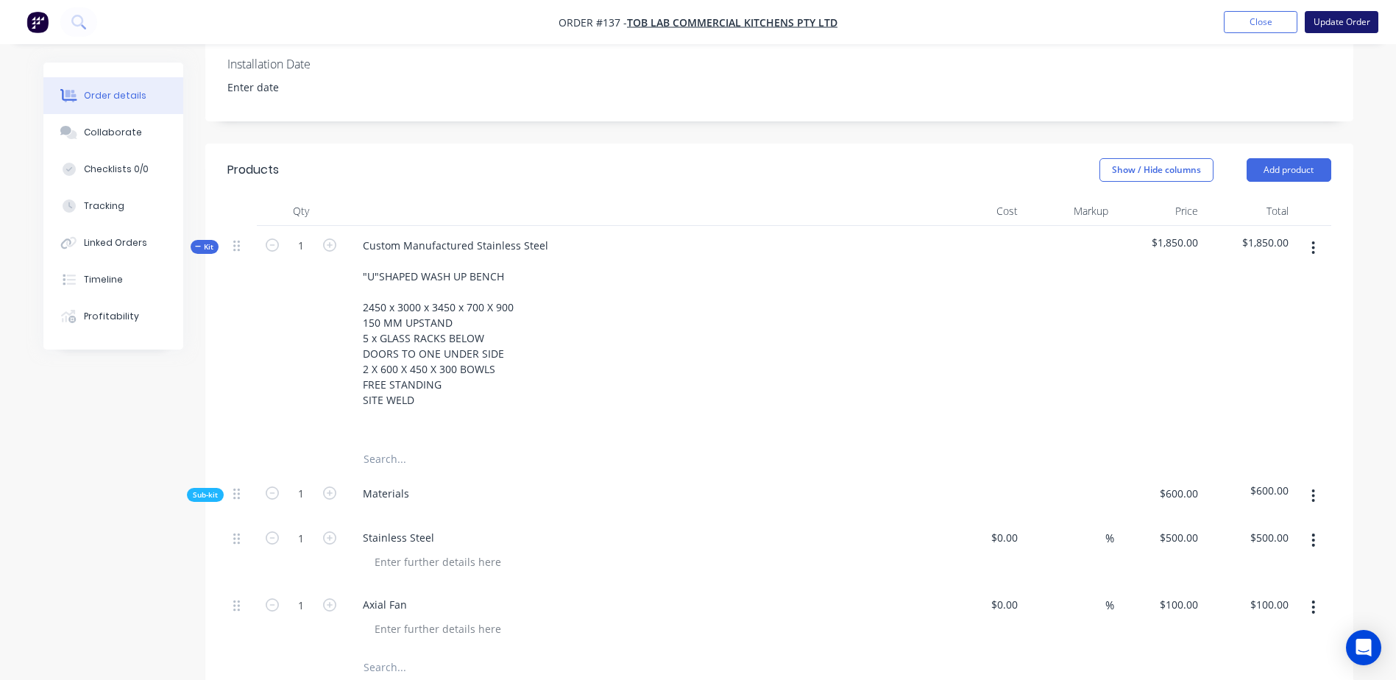
click at [937, 20] on button "Update Order" at bounding box center [1342, 22] width 74 height 22
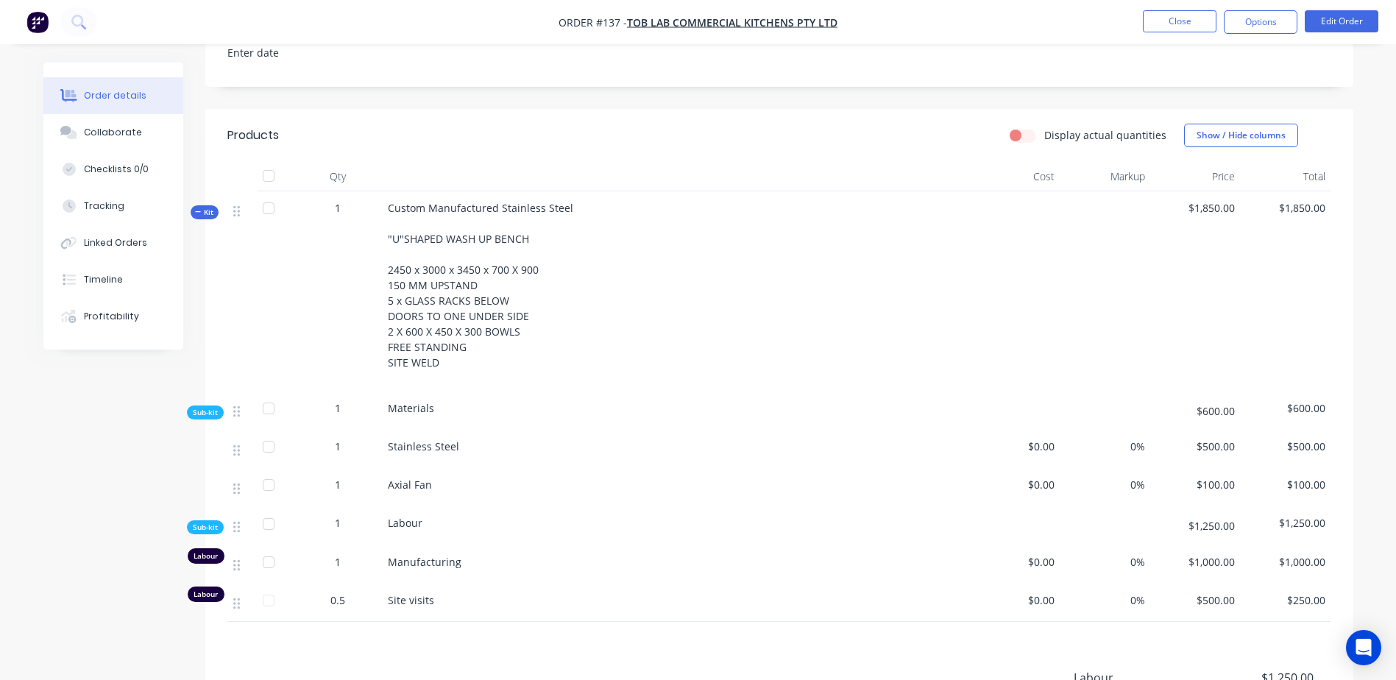
scroll to position [352, 0]
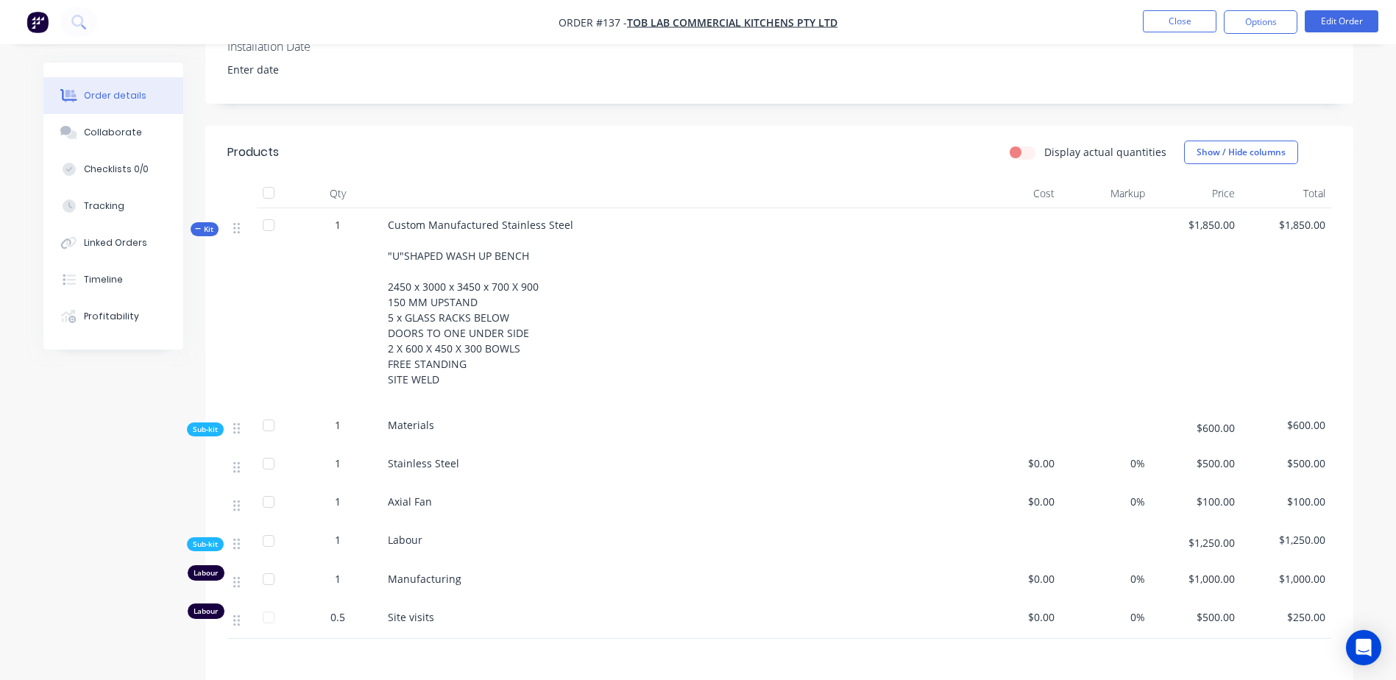
click at [422, 453] on span "Axial Fan" at bounding box center [410, 501] width 44 height 14
click at [937, 15] on button "Edit Order" at bounding box center [1342, 21] width 74 height 22
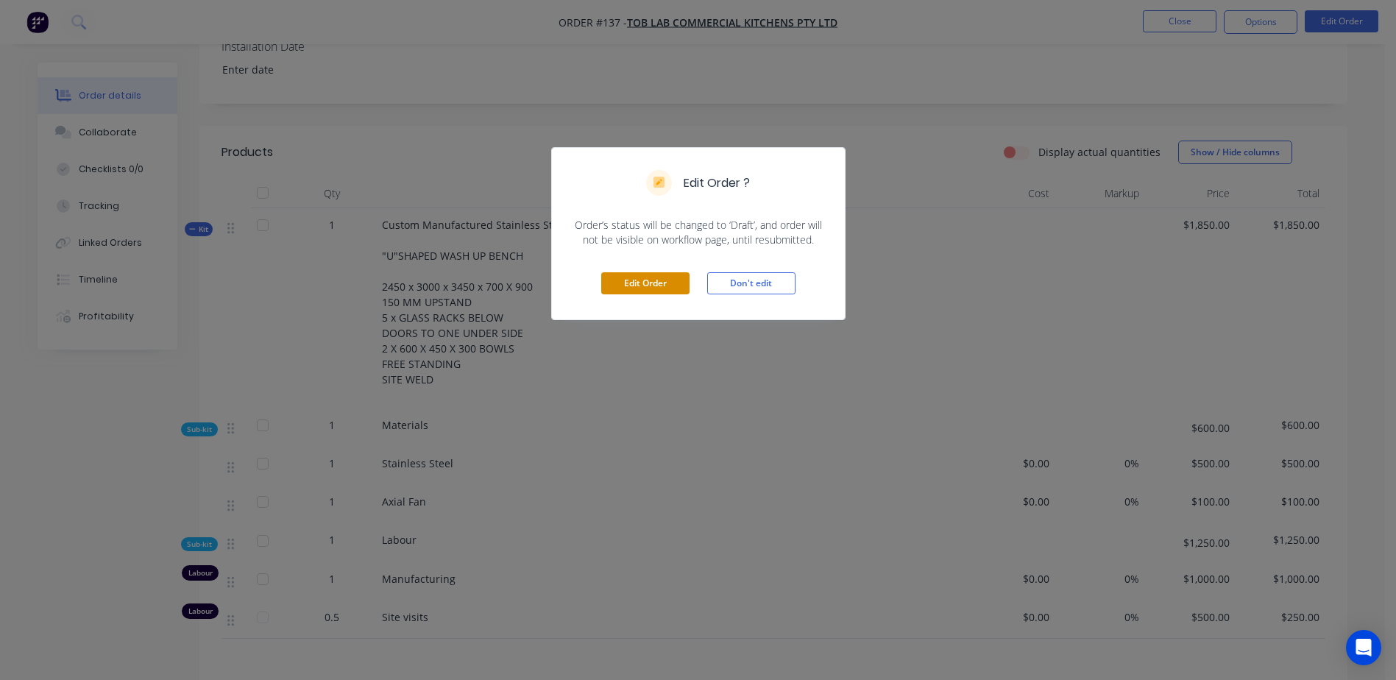
click at [659, 280] on button "Edit Order" at bounding box center [645, 283] width 88 height 22
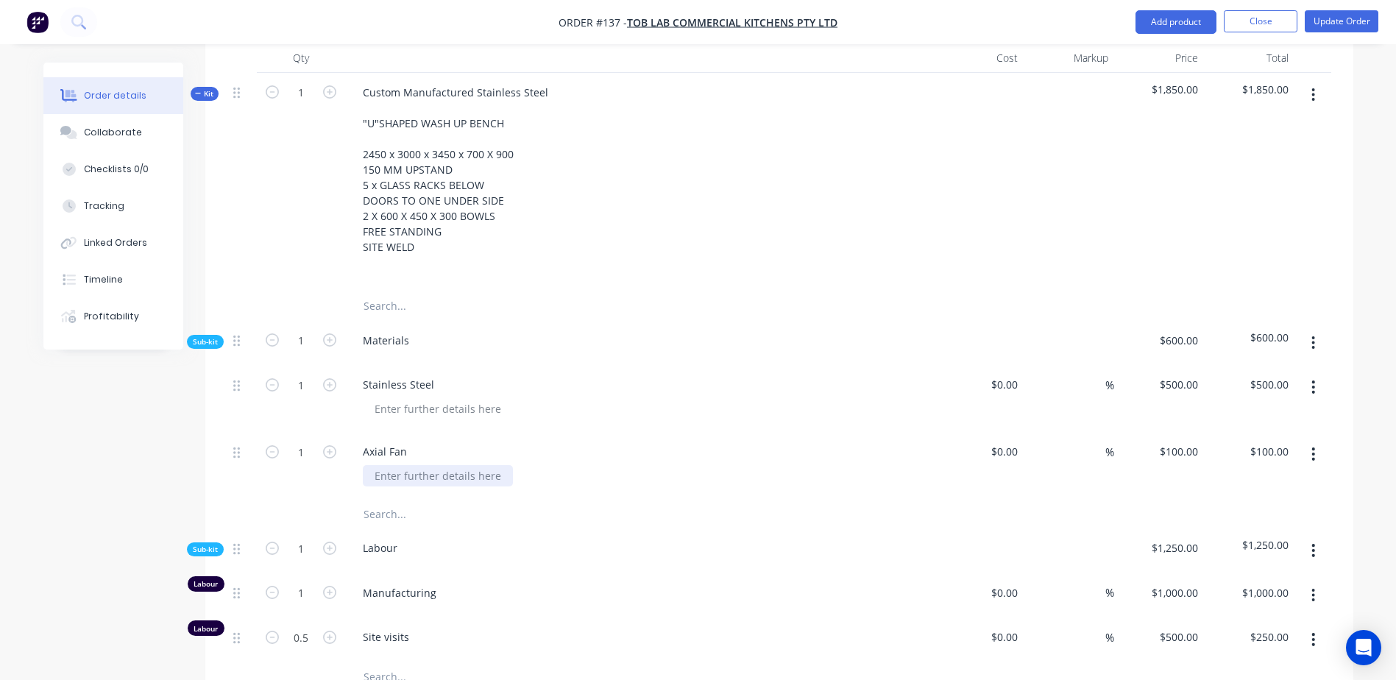
scroll to position [515, 0]
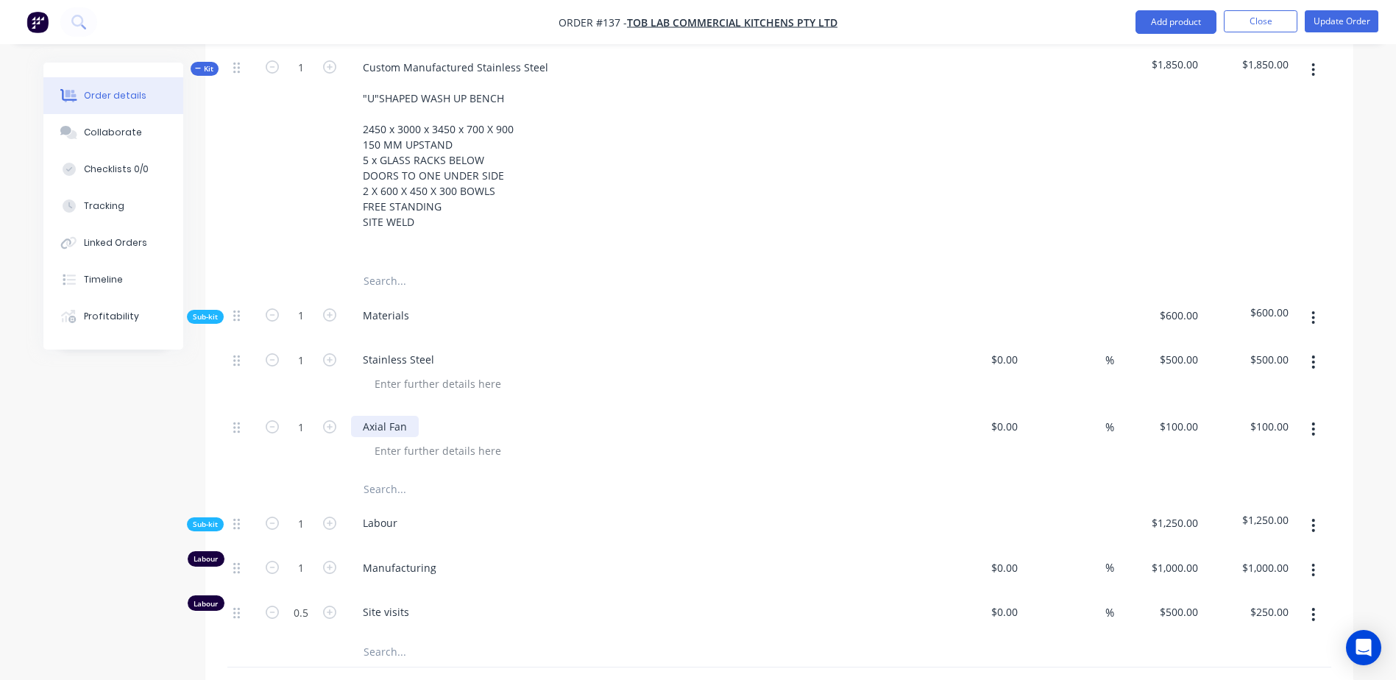
click at [411, 422] on div "Axial Fan" at bounding box center [385, 426] width 68 height 21
drag, startPoint x: 411, startPoint y: 428, endPoint x: 335, endPoint y: 403, distance: 80.5
click at [339, 408] on div "1 Axial Fan $0.00 $0.00 % $100.00 $100.00 $100.00 $100.00" at bounding box center [779, 440] width 1104 height 67
click at [469, 453] on input "text" at bounding box center [510, 488] width 294 height 29
type input "Paint"
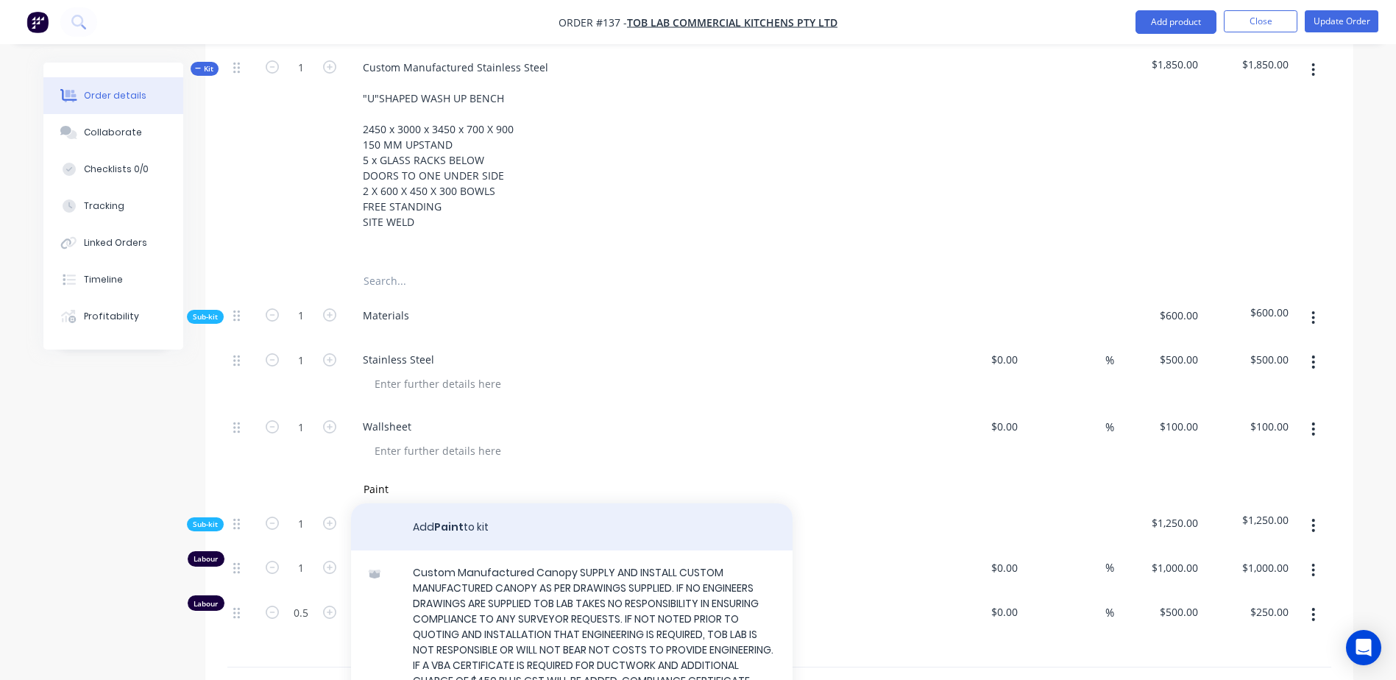
click at [504, 453] on button "Add Paint to kit" at bounding box center [572, 526] width 442 height 47
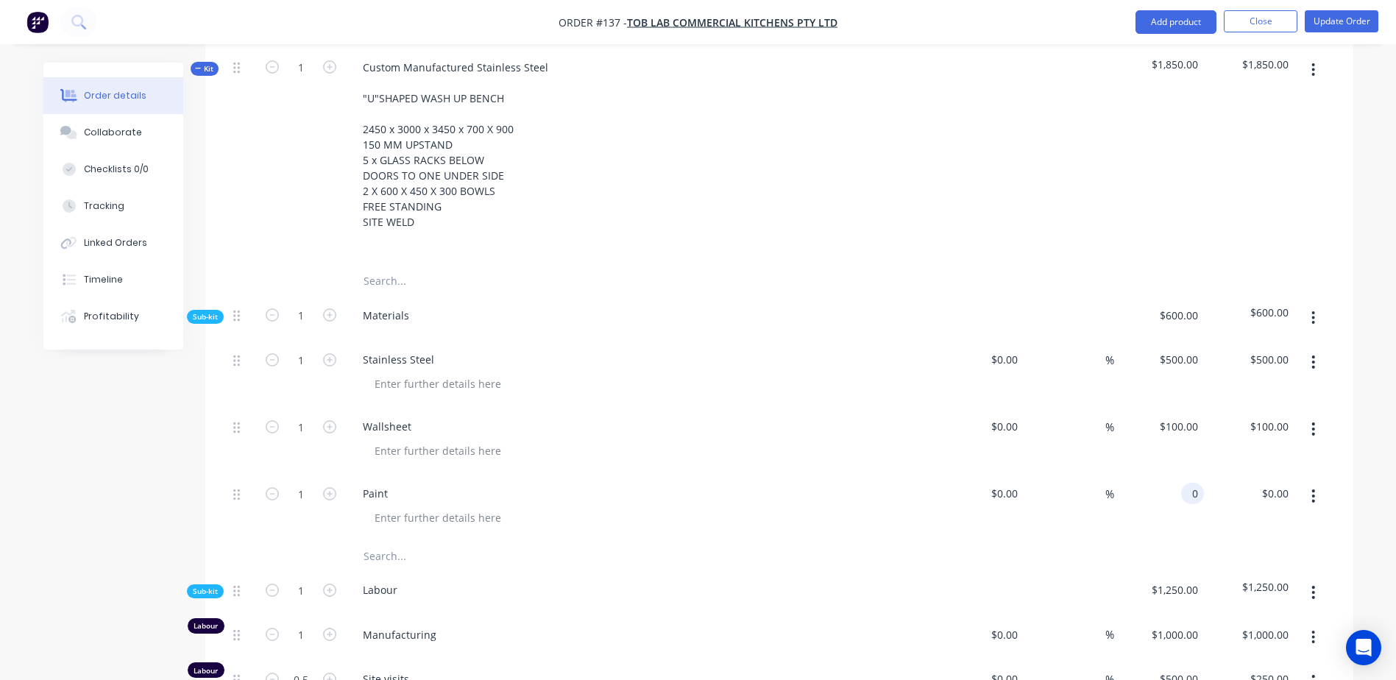
click at [937, 453] on div "0 0" at bounding box center [1192, 493] width 23 height 21
type input "$250.00"
click at [937, 453] on div "Qty Cost Markup Price Total Kit 1 Custom Manufactured Stainless Steel "U"SHAPED…" at bounding box center [779, 400] width 1148 height 764
click at [198, 68] on icon at bounding box center [198, 68] width 7 height 7
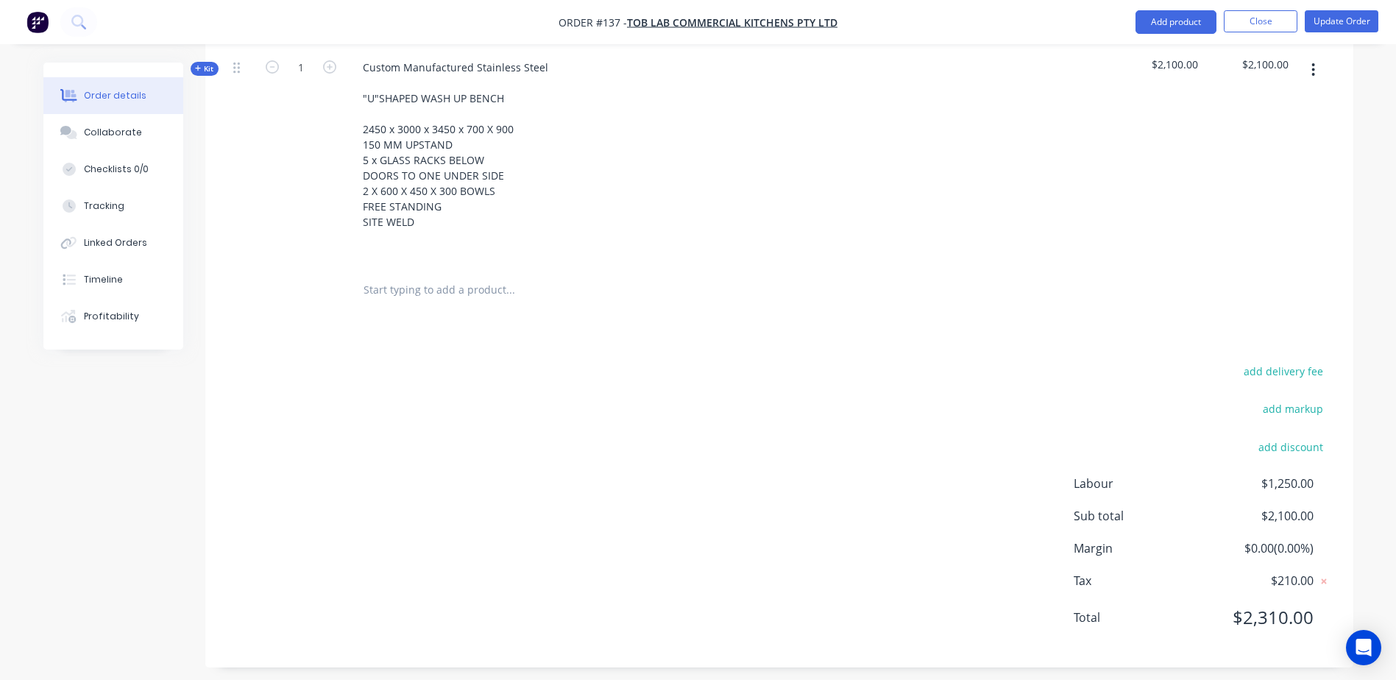
click at [198, 67] on icon at bounding box center [198, 68] width 6 height 6
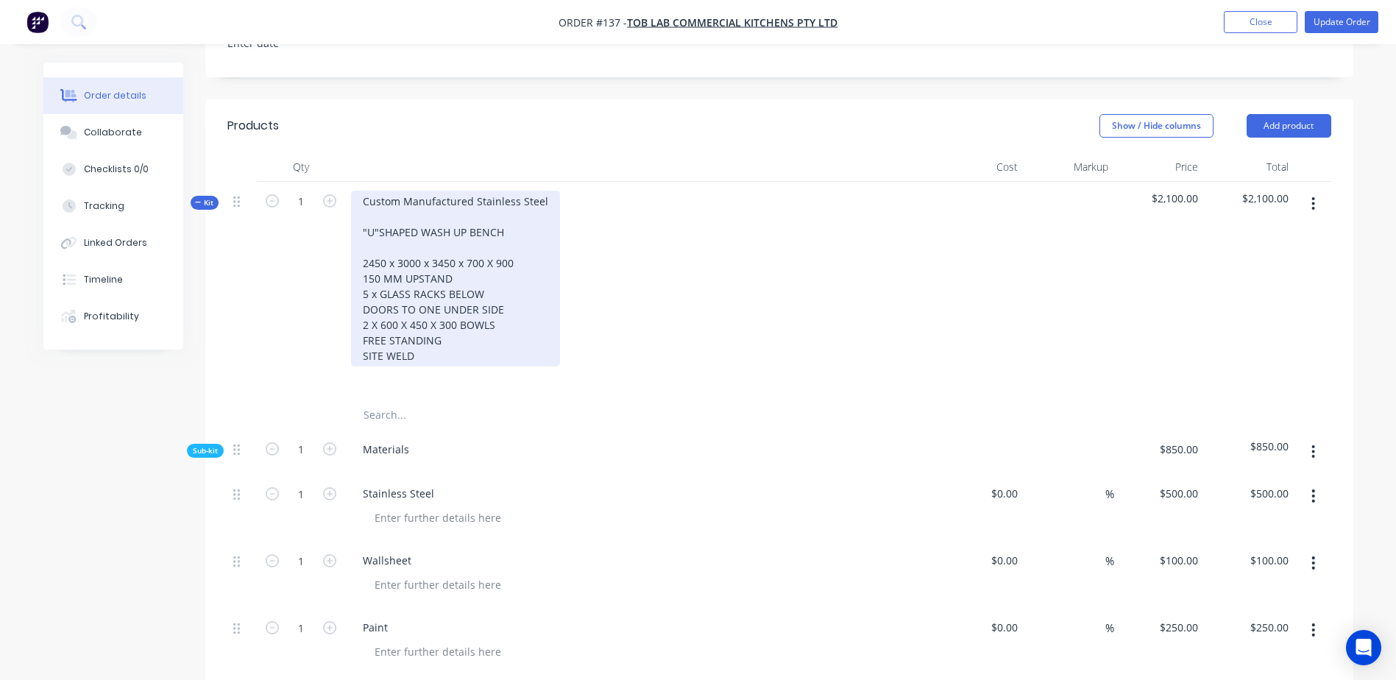
scroll to position [368, 0]
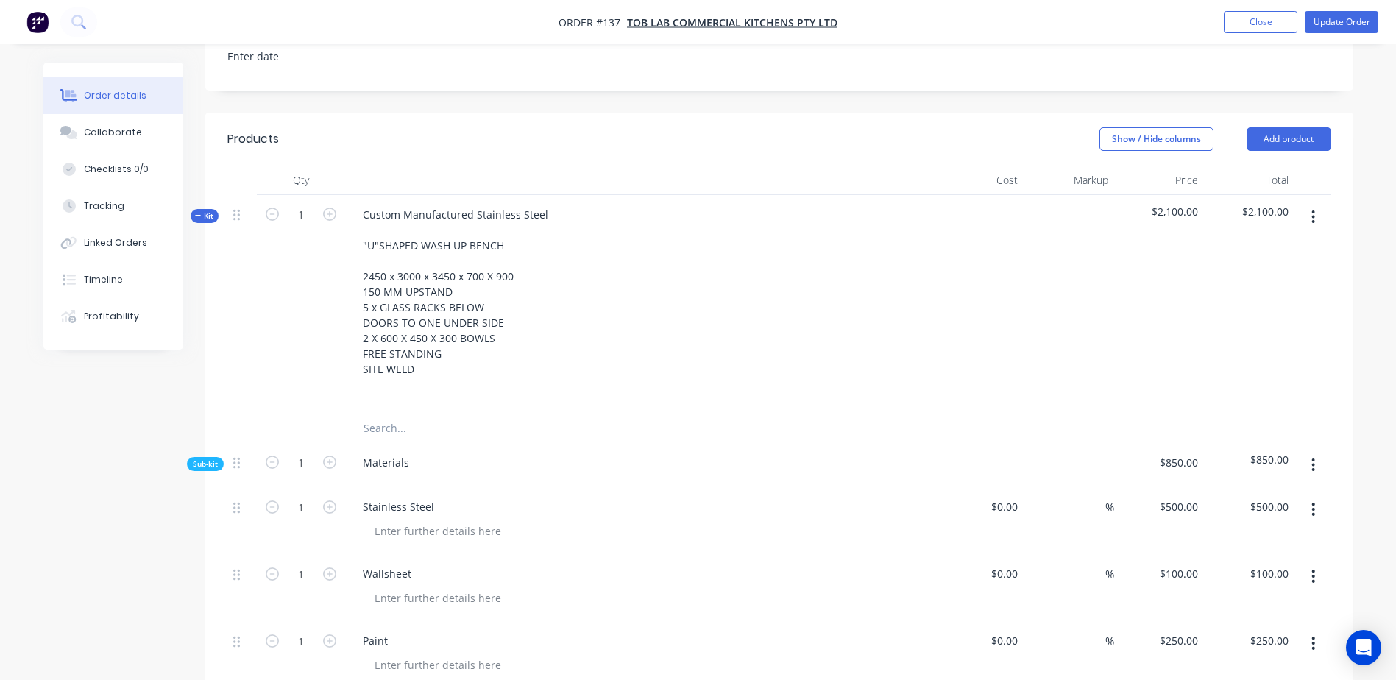
click at [205, 214] on span "Kit" at bounding box center [204, 215] width 19 height 11
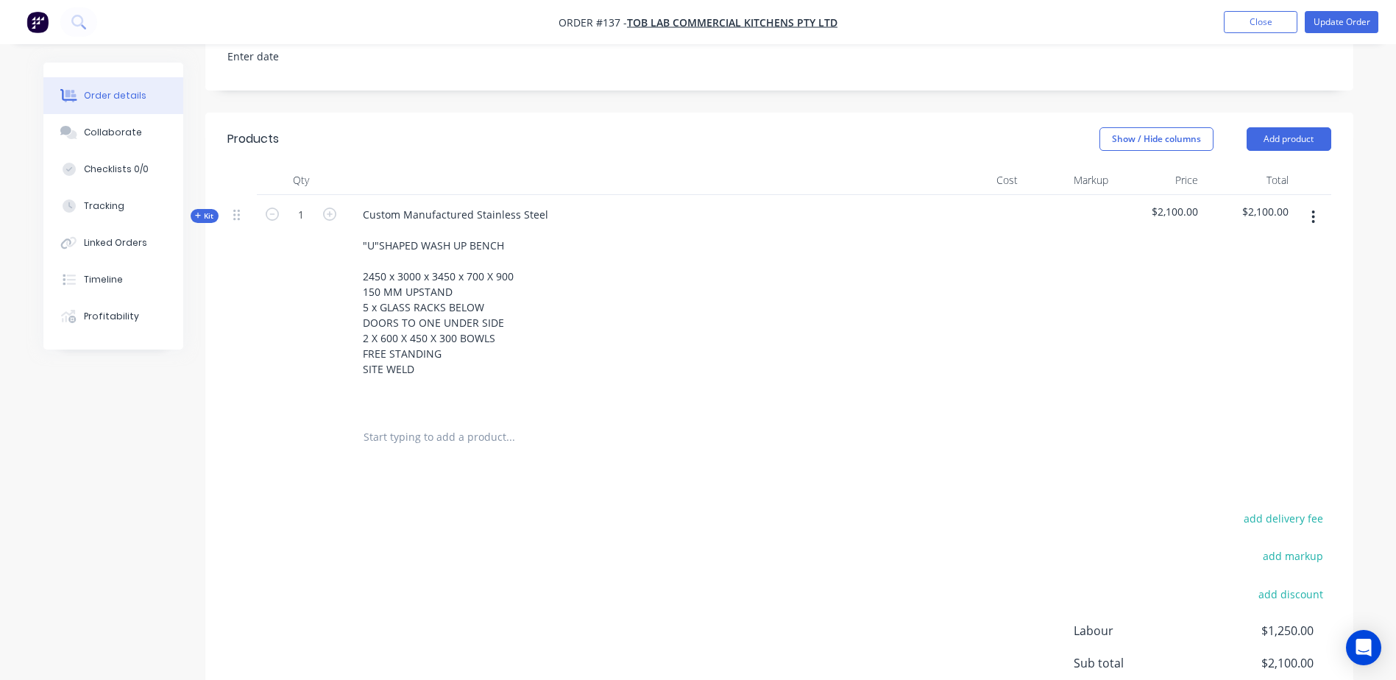
click at [937, 205] on span "$2,100.00" at bounding box center [1159, 211] width 79 height 15
click at [196, 211] on span "Kit" at bounding box center [204, 215] width 19 height 11
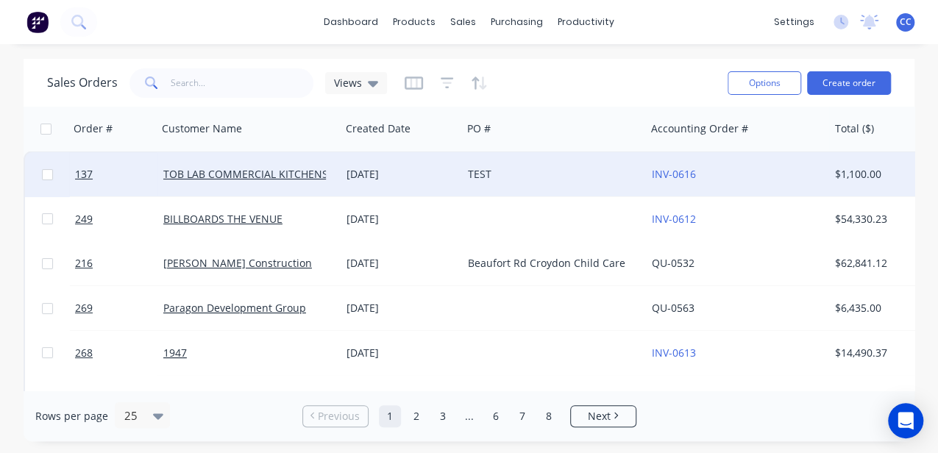
scroll to position [49, 0]
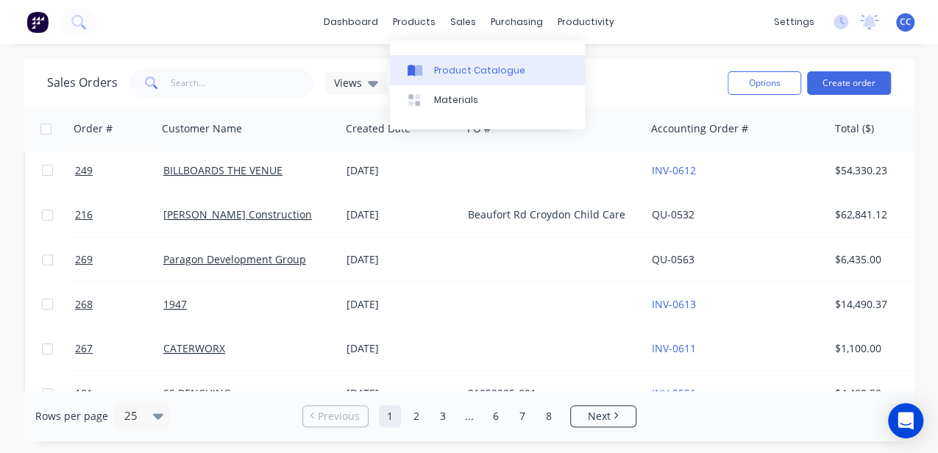
click at [453, 71] on div "Product Catalogue" at bounding box center [479, 70] width 91 height 13
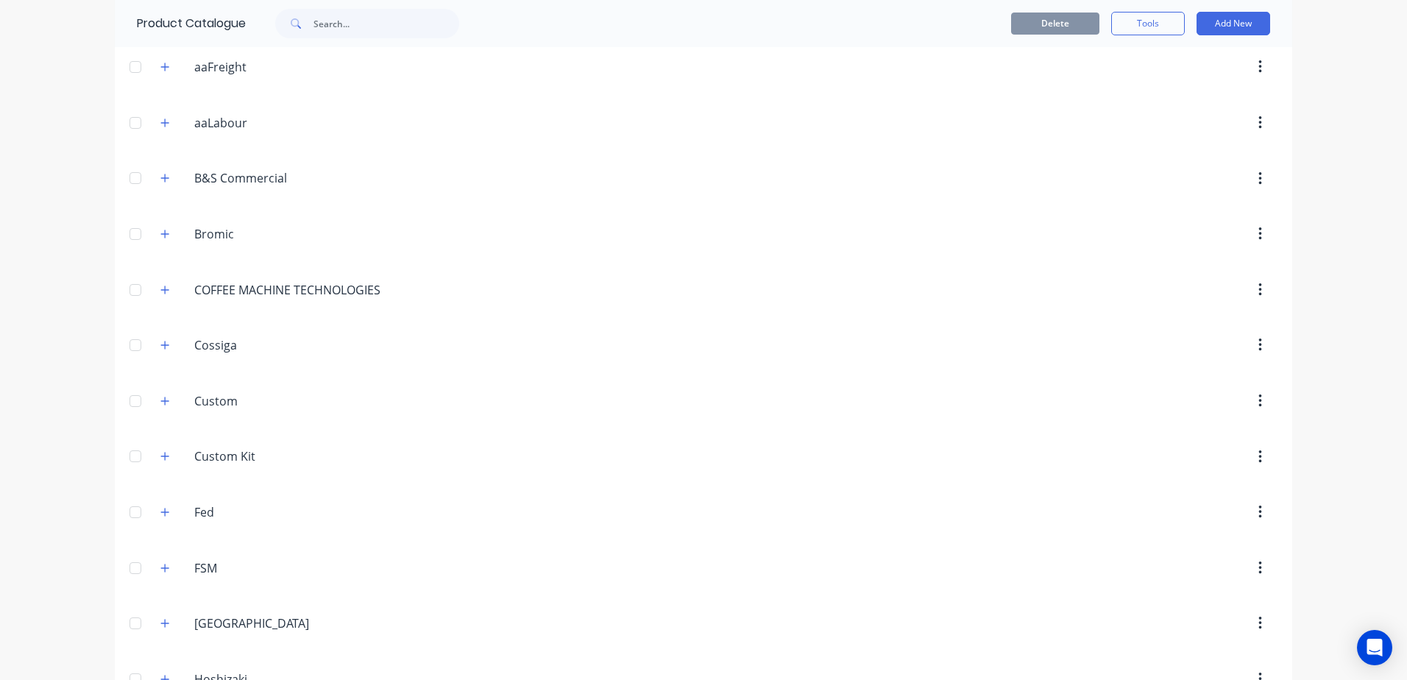
scroll to position [368, 0]
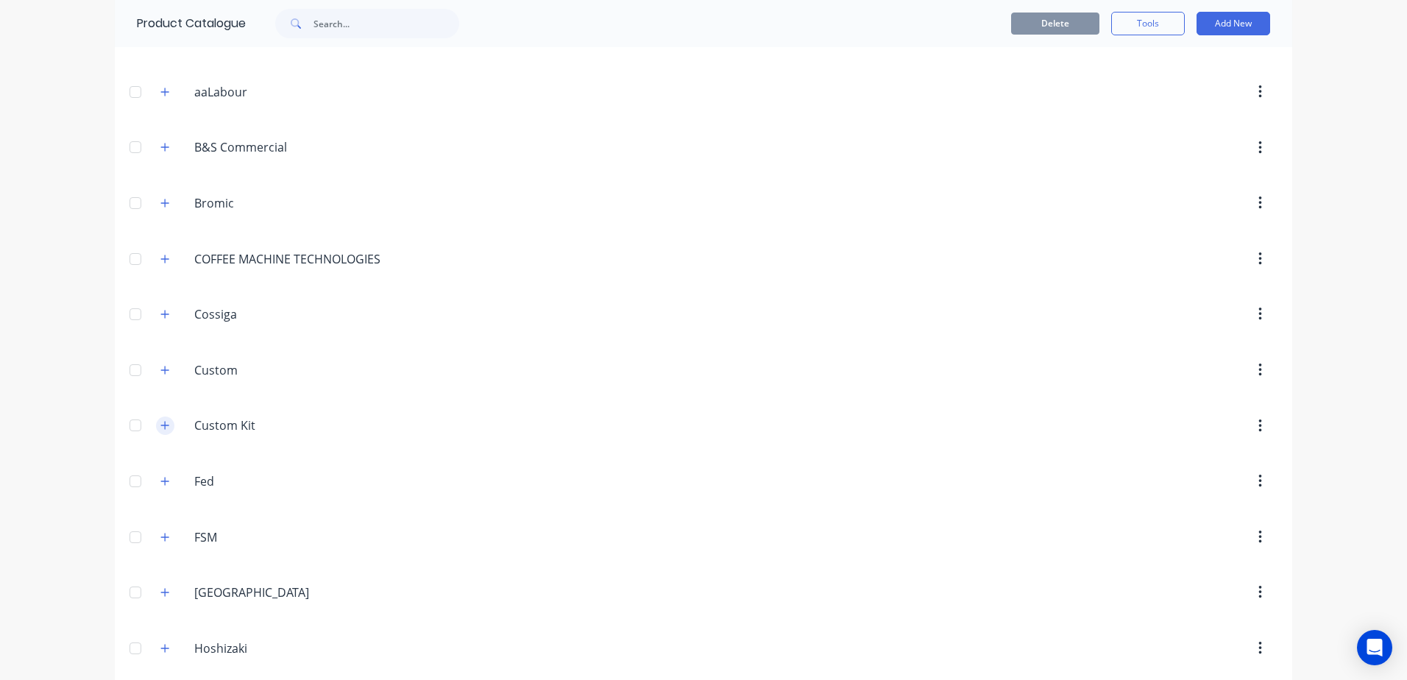
click at [160, 426] on icon "button" at bounding box center [164, 425] width 9 height 10
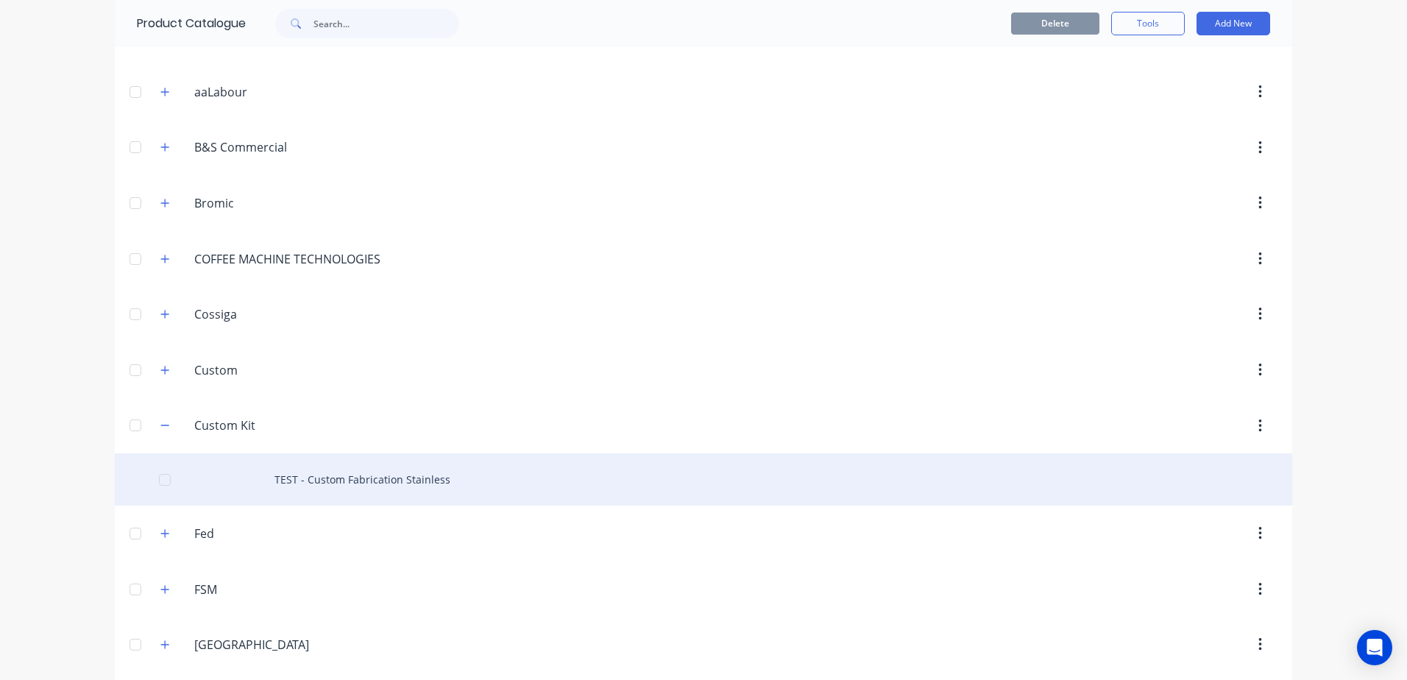
click at [299, 453] on div "TEST - Custom Fabrication Stainless" at bounding box center [703, 479] width 1177 height 52
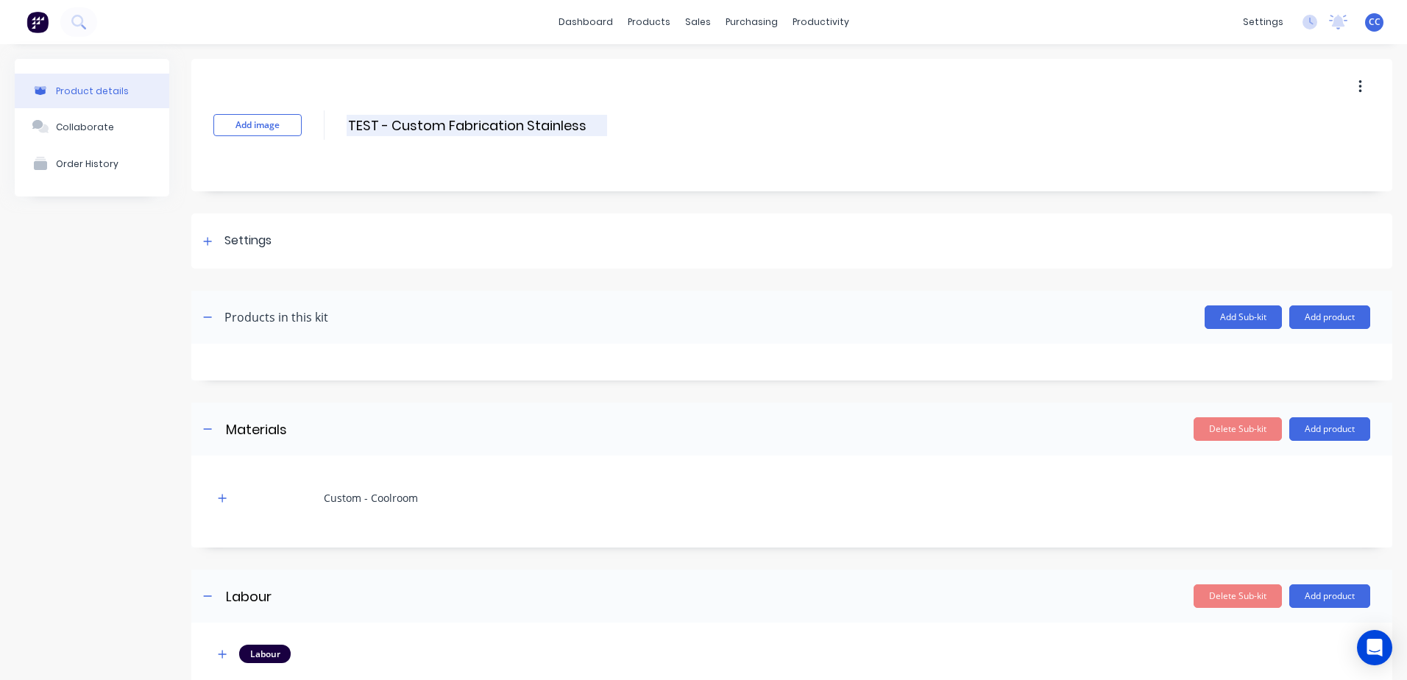
click at [427, 124] on input "TEST - Custom Fabrication Stainless" at bounding box center [477, 125] width 260 height 21
drag, startPoint x: 391, startPoint y: 124, endPoint x: 351, endPoint y: 123, distance: 39.7
click at [351, 123] on input "TEST - Custom Fabrication Stainless" at bounding box center [477, 125] width 260 height 21
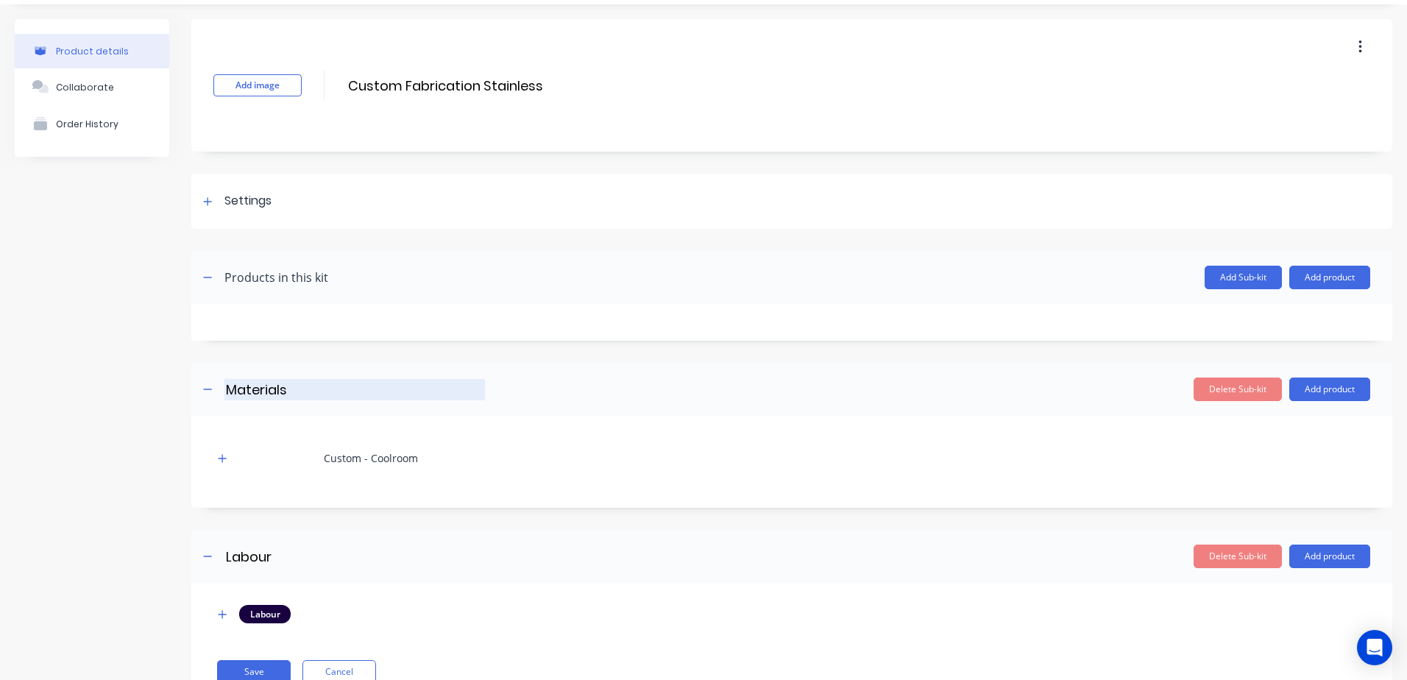
scroll to position [74, 0]
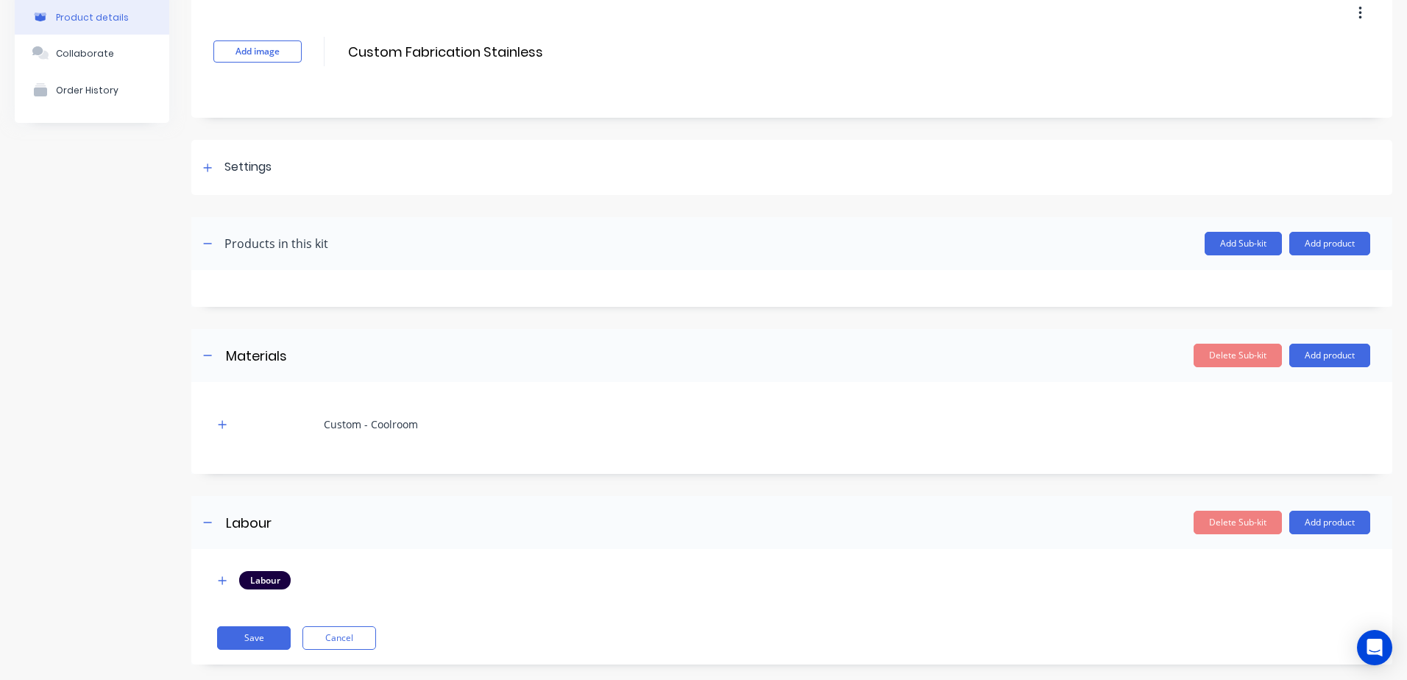
type input "Custom Fabrication Stainless"
click at [419, 425] on div "Custom - Coolroom" at bounding box center [791, 424] width 1157 height 40
click at [404, 426] on div "Custom - Coolroom" at bounding box center [371, 423] width 94 height 15
click at [221, 424] on icon "button" at bounding box center [223, 424] width 8 height 8
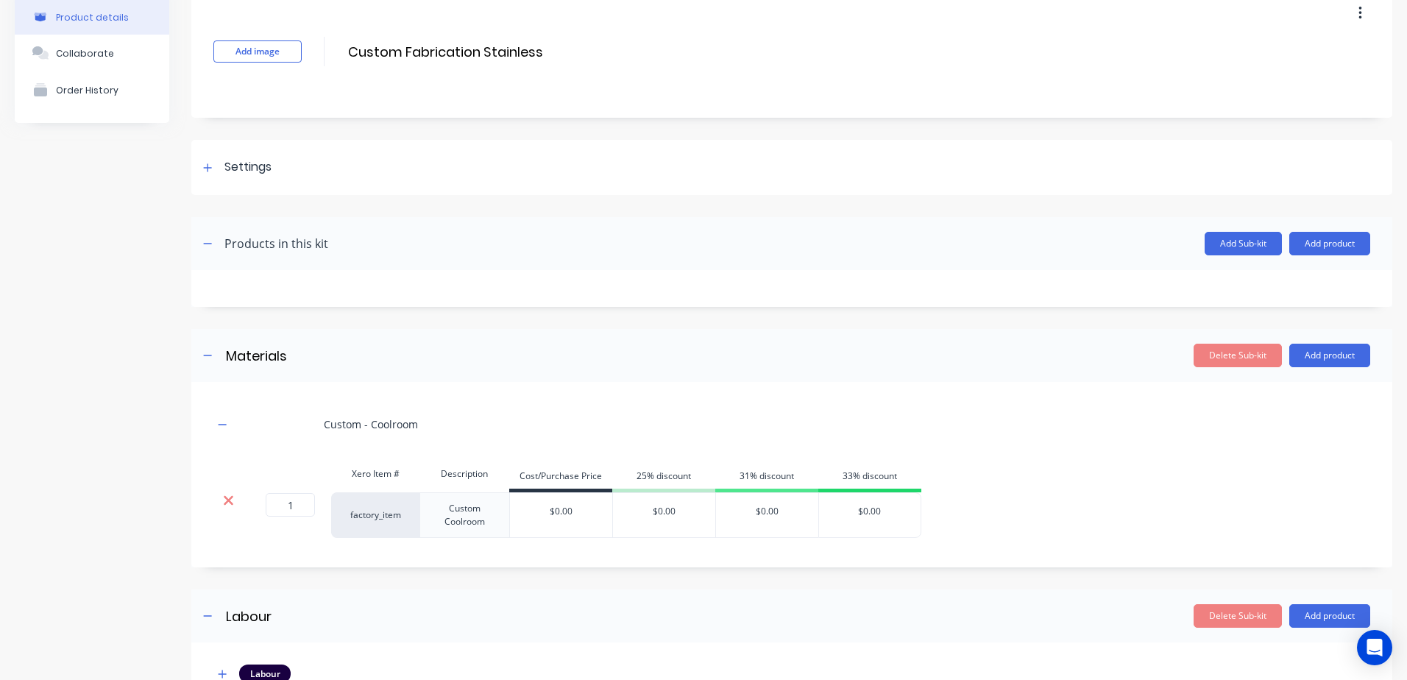
click at [228, 453] on icon at bounding box center [228, 500] width 11 height 15
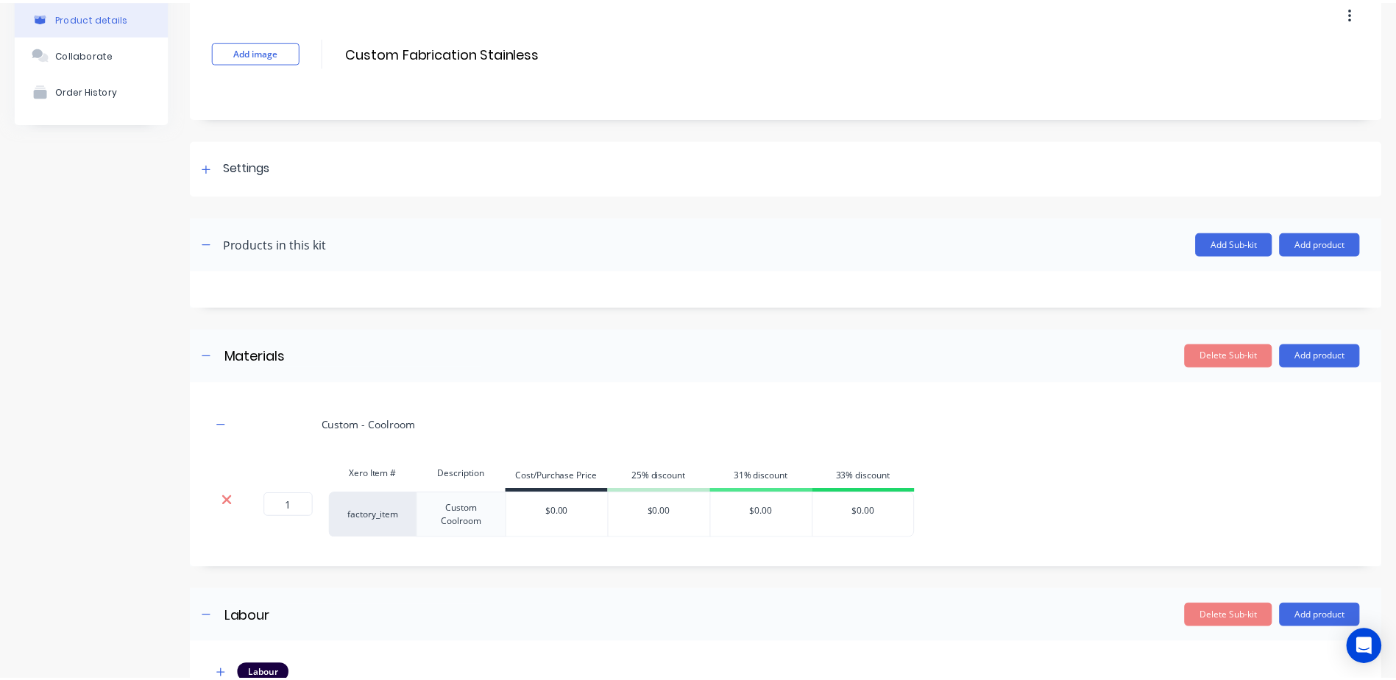
scroll to position [40, 0]
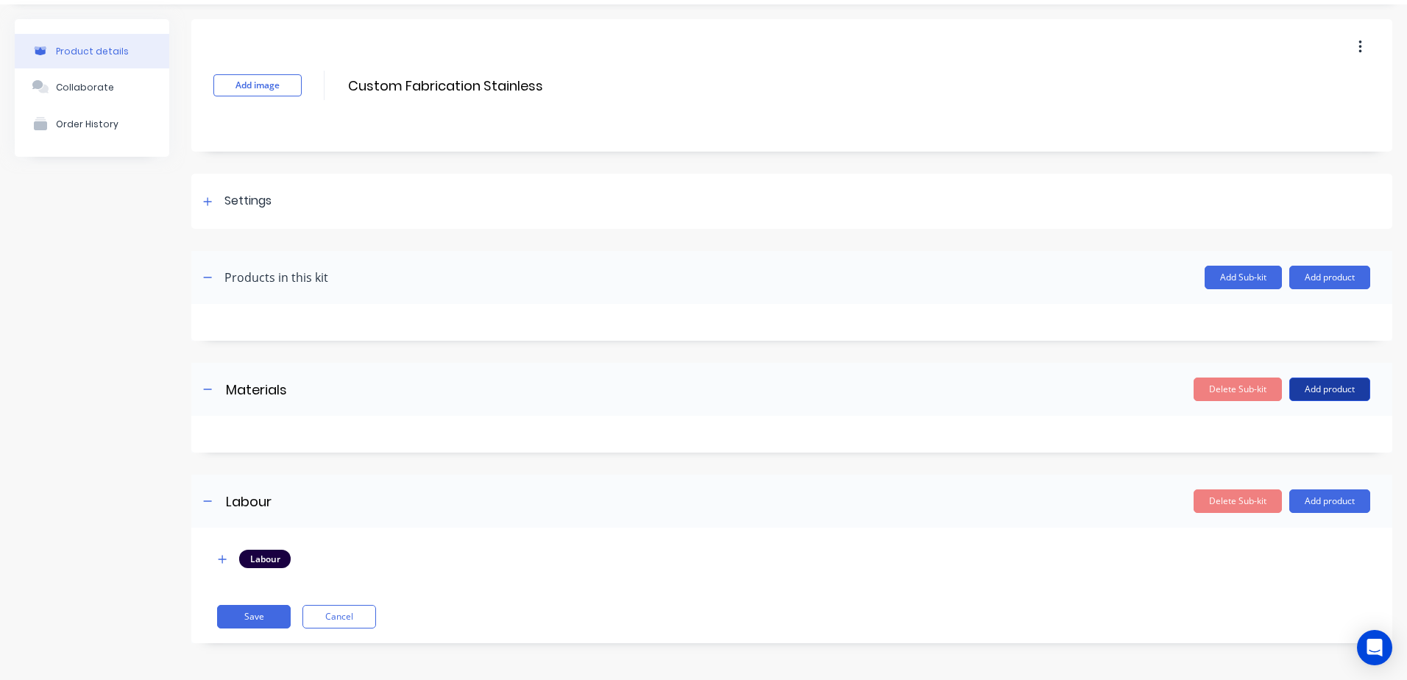
click at [937, 389] on button "Add product" at bounding box center [1329, 389] width 81 height 24
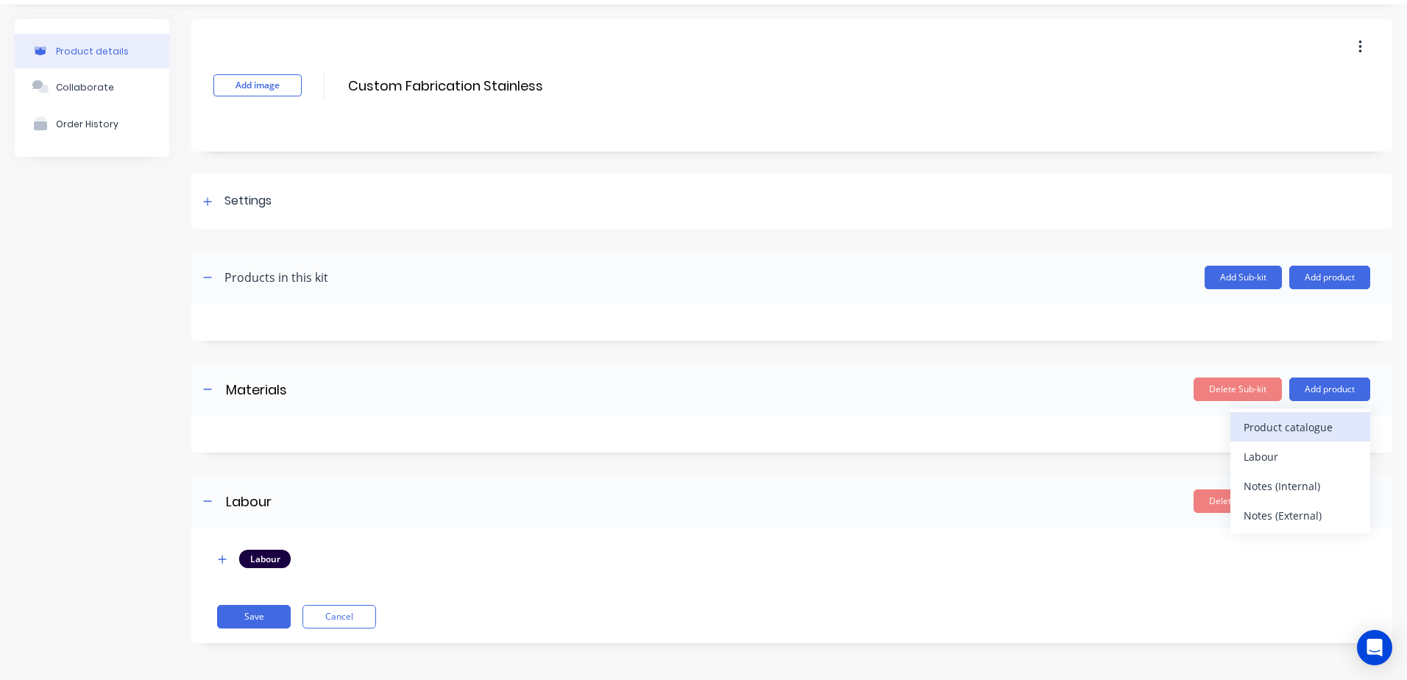
click at [937, 424] on div "Product catalogue" at bounding box center [1300, 426] width 113 height 21
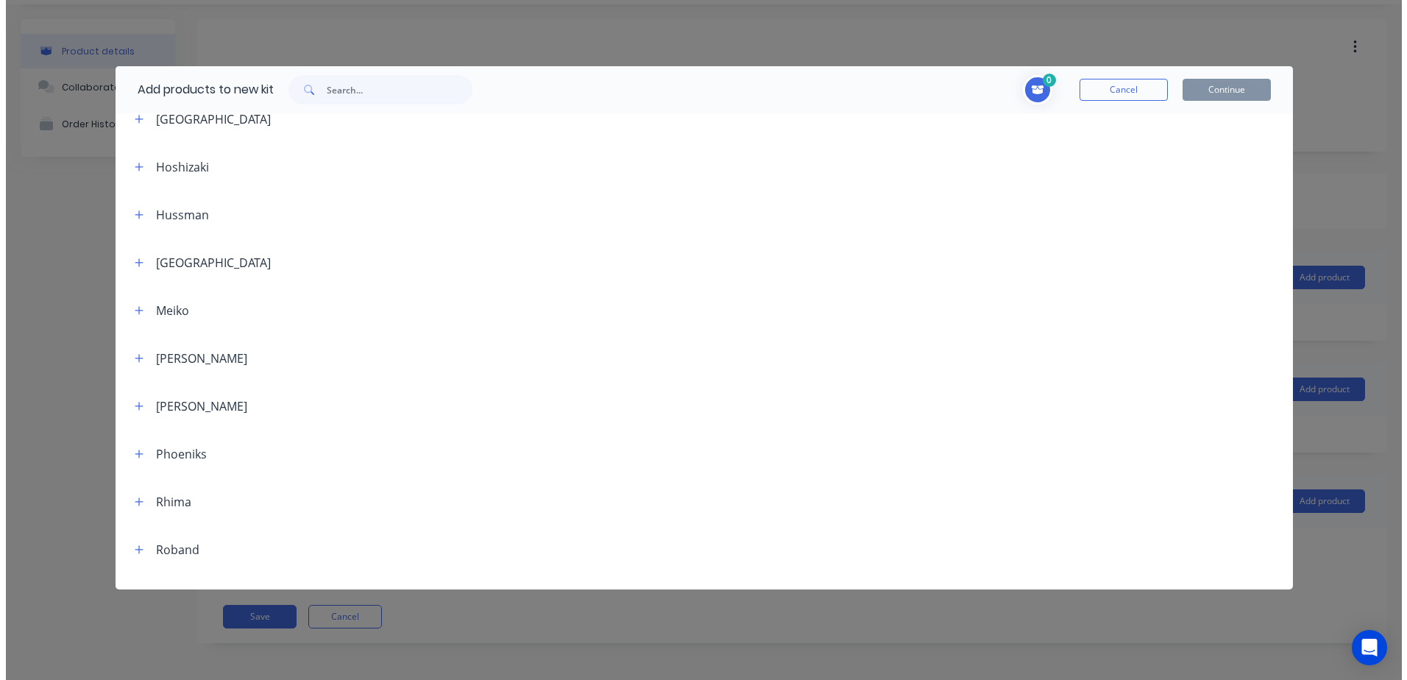
scroll to position [883, 0]
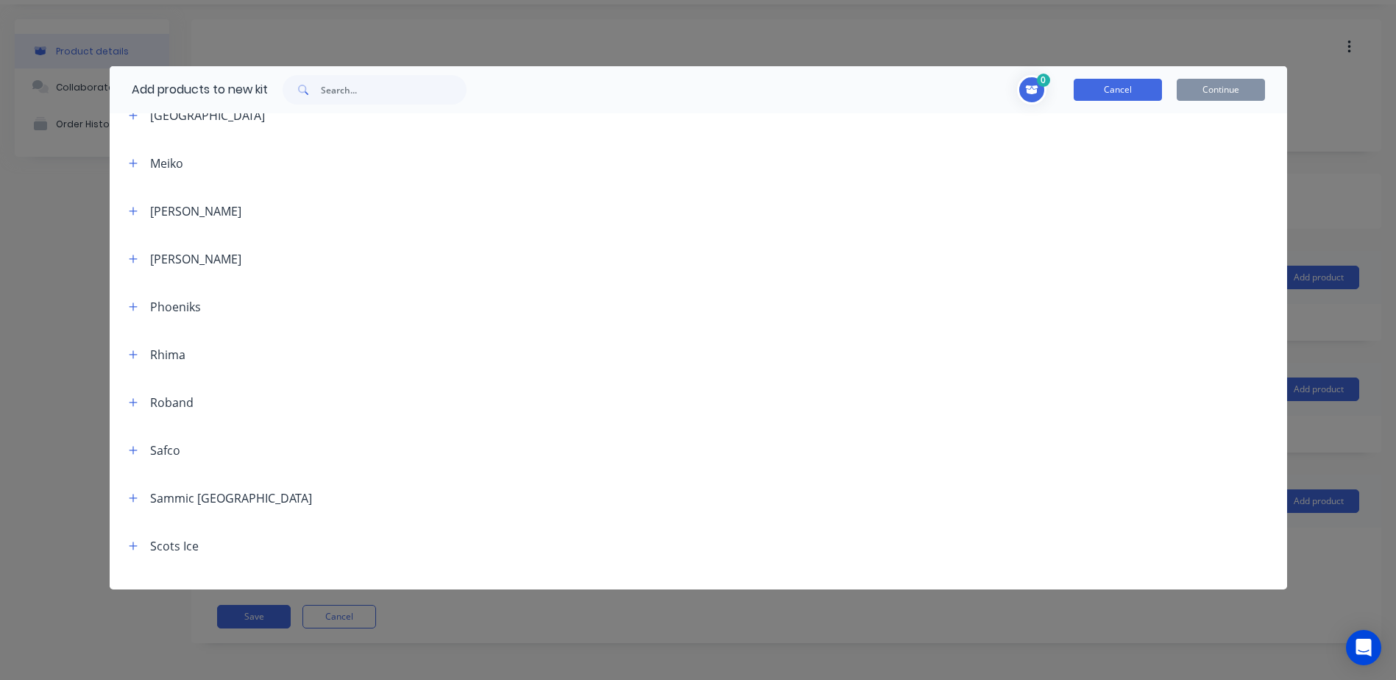
click at [937, 84] on button "Cancel" at bounding box center [1118, 90] width 88 height 22
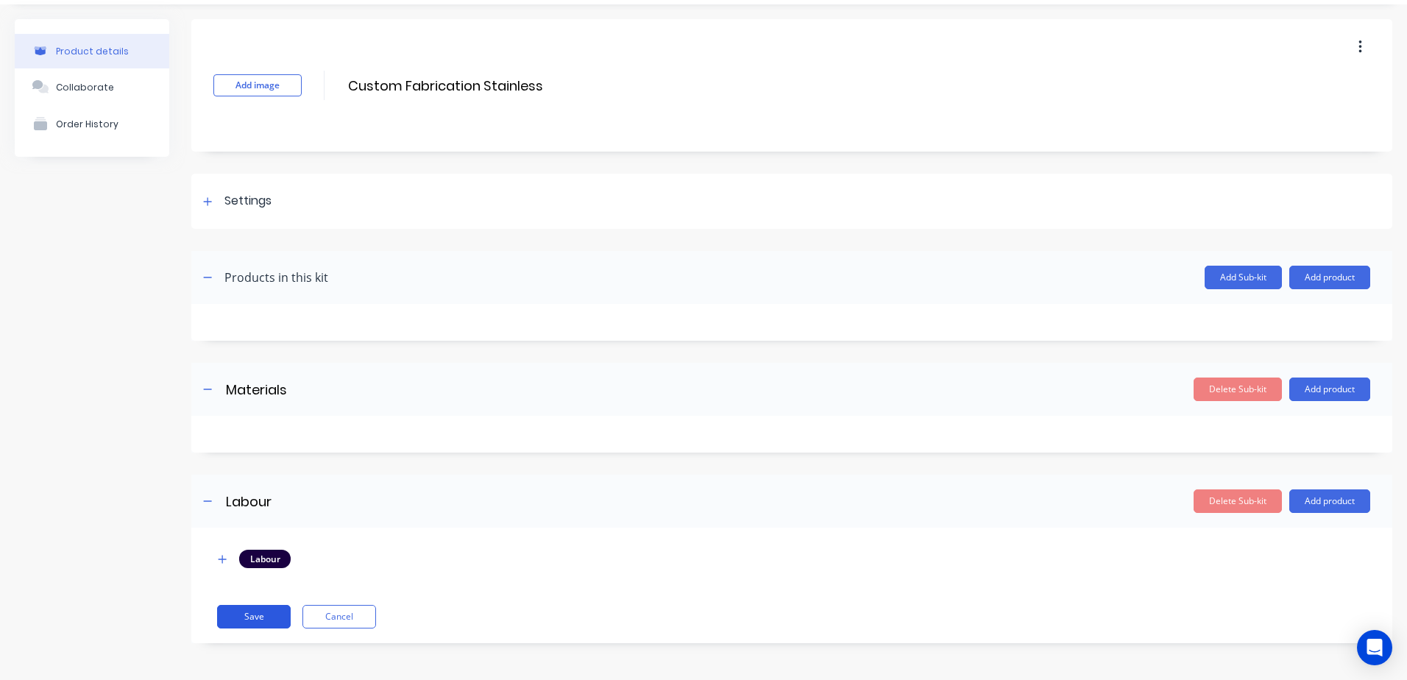
click at [246, 453] on button "Save" at bounding box center [254, 617] width 74 height 24
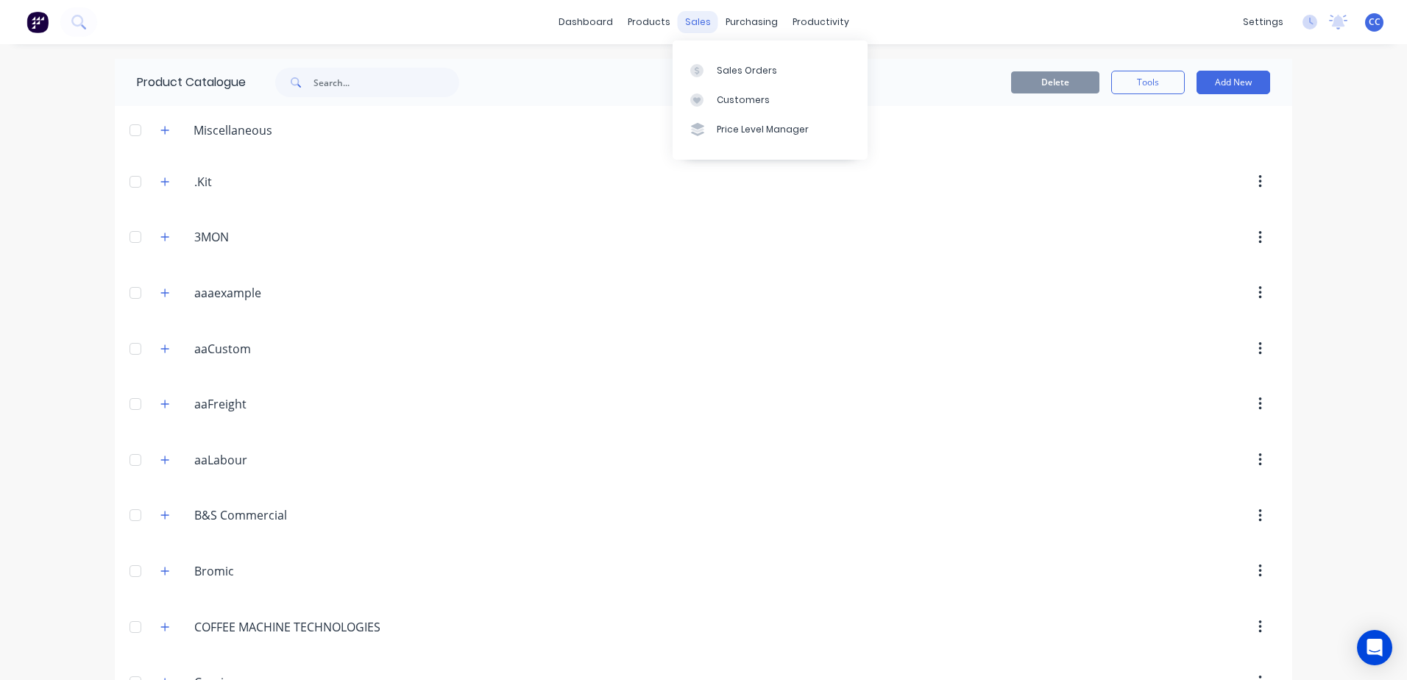
click at [689, 23] on div "sales" at bounding box center [698, 22] width 40 height 22
click at [737, 72] on div "Sales Orders" at bounding box center [747, 70] width 60 height 13
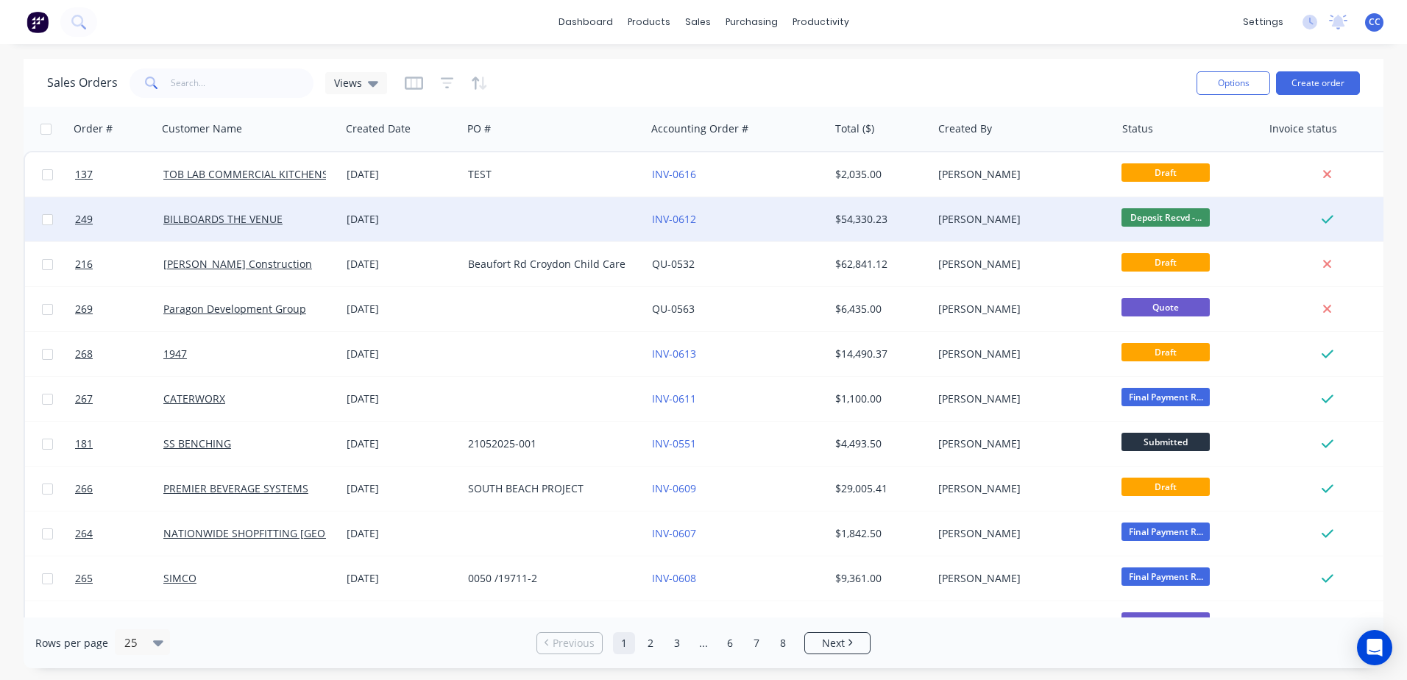
click at [790, 215] on div "INV-0612" at bounding box center [733, 219] width 163 height 15
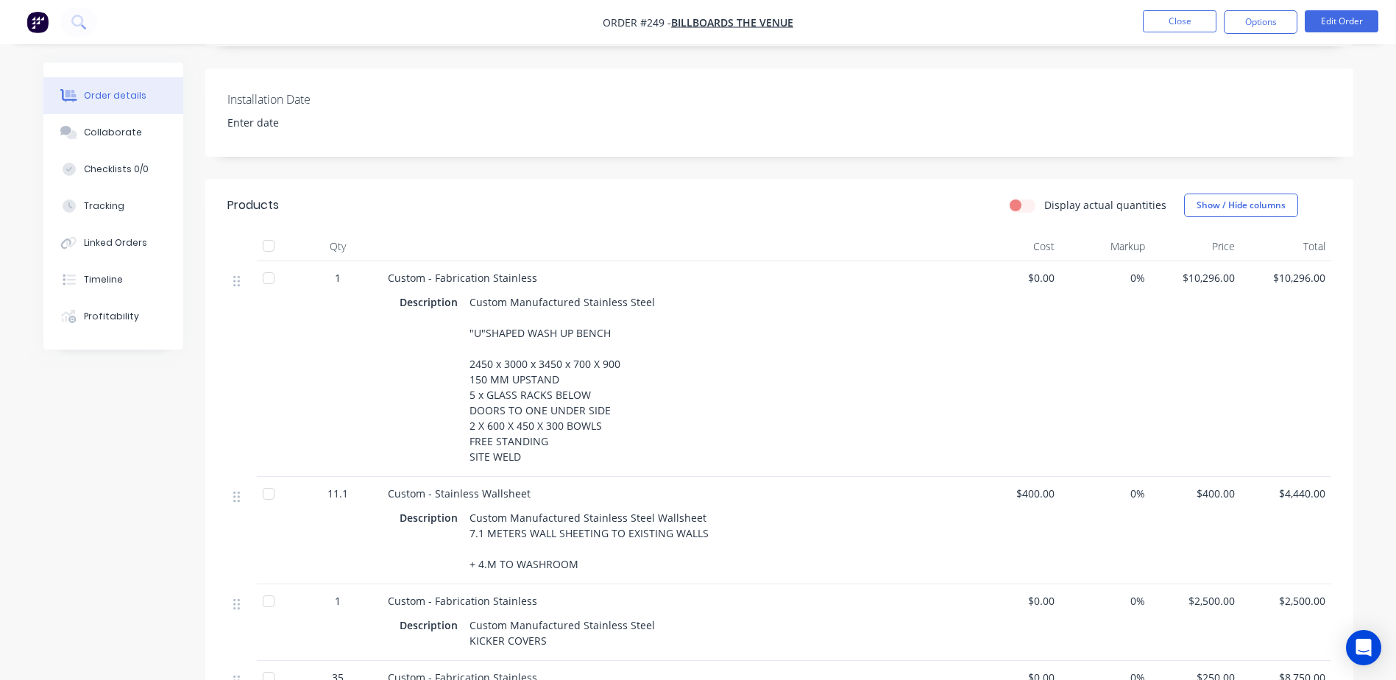
scroll to position [368, 0]
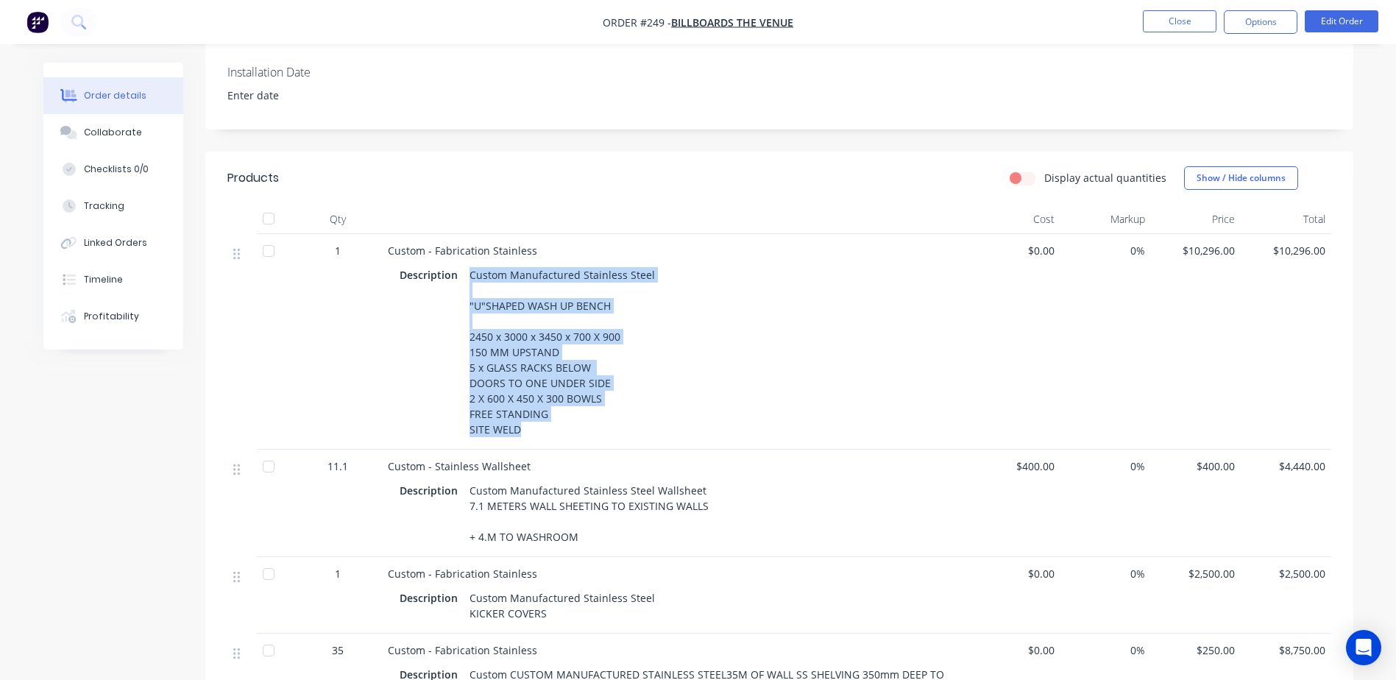
drag, startPoint x: 468, startPoint y: 260, endPoint x: 544, endPoint y: 416, distance: 174.1
click at [544, 416] on div "Custom Manufactured Stainless Steel "U"SHAPED WASH UP BENCH 2450 x 3000 x 3450 …" at bounding box center [562, 352] width 197 height 176
drag, startPoint x: 544, startPoint y: 416, endPoint x: 521, endPoint y: 365, distance: 56.3
copy div "Custom Manufactured Stainless Steel "U"SHAPED WASH UP BENCH 2450 x 3000 x 3450 …"
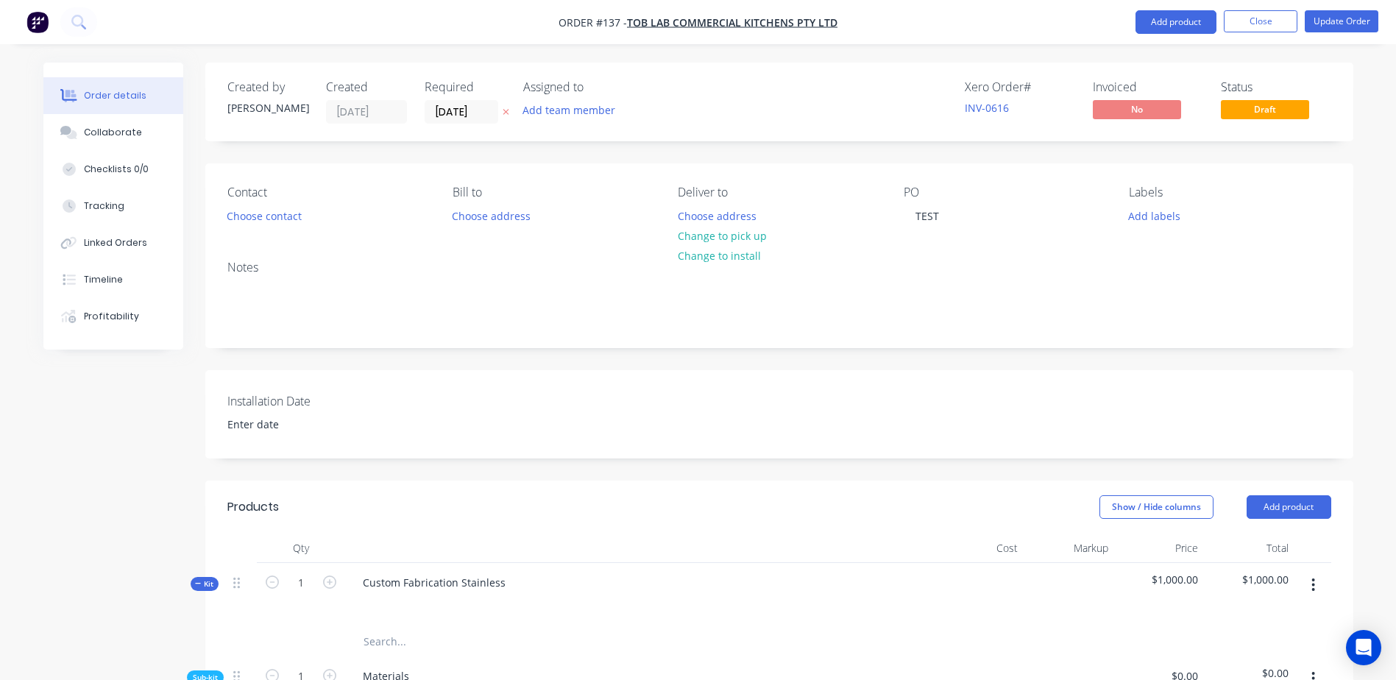
scroll to position [771, 0]
